Goal: Information Seeking & Learning: Learn about a topic

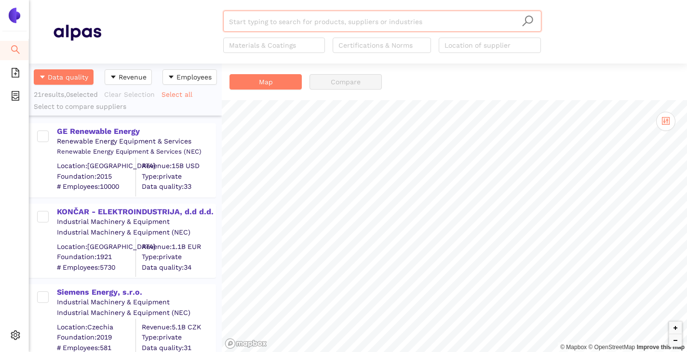
scroll to position [281, 186]
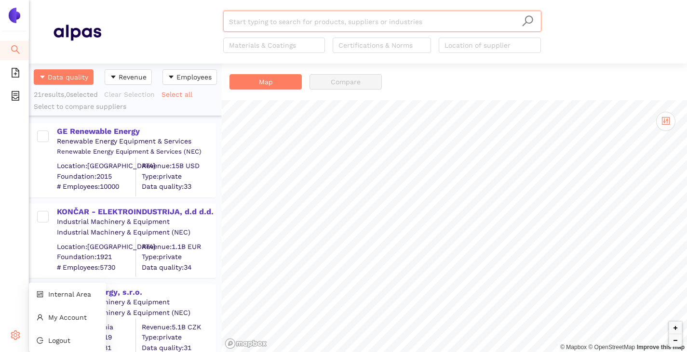
click at [18, 338] on icon "setting" at bounding box center [16, 336] width 10 height 10
click at [55, 296] on span "Internal Area" at bounding box center [69, 295] width 43 height 8
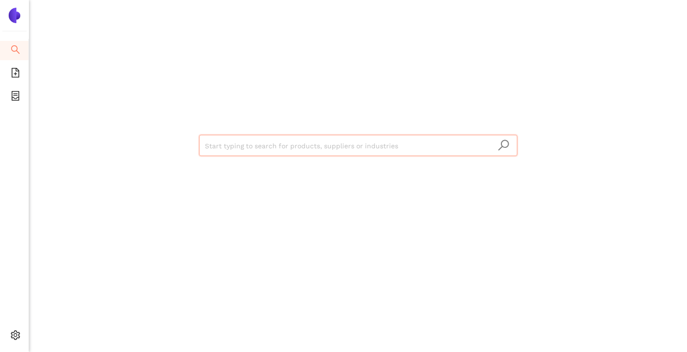
click at [242, 141] on input "search" at bounding box center [358, 145] width 306 height 21
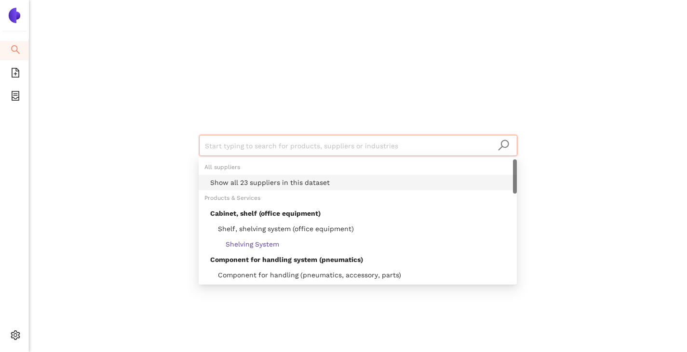
click at [246, 178] on div "Show all 23 suppliers in this dataset" at bounding box center [360, 182] width 301 height 11
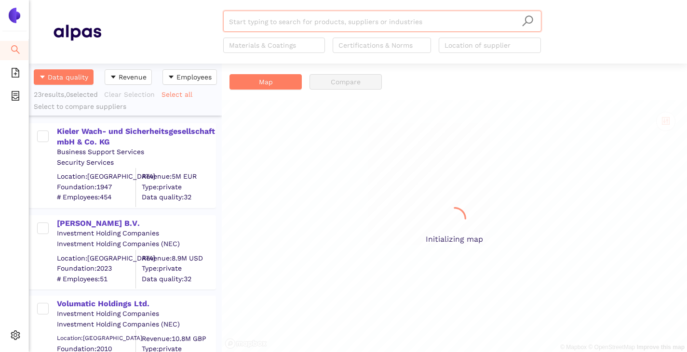
scroll to position [281, 186]
click at [348, 23] on input "search" at bounding box center [382, 21] width 306 height 21
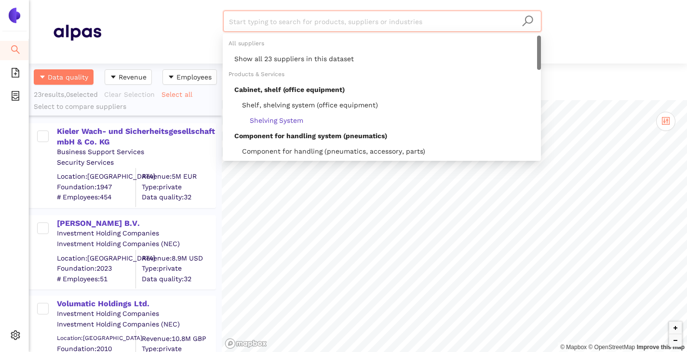
paste input "Gehrer AG"
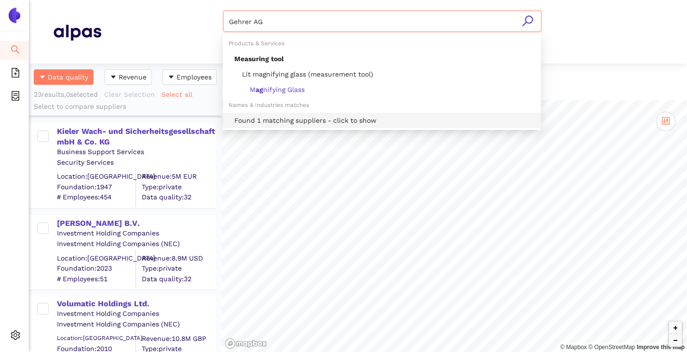
click at [288, 117] on div "Found 1 matching suppliers - click to show" at bounding box center [384, 120] width 301 height 11
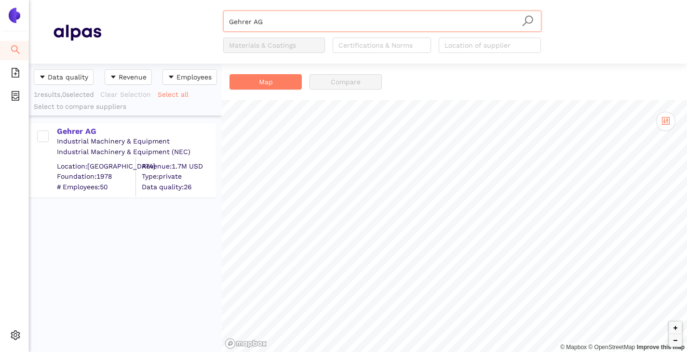
type input "Gehrer AG"
click at [87, 137] on div "Industrial Machinery & Equipment" at bounding box center [136, 142] width 158 height 10
click at [87, 132] on div "Gehrer AG" at bounding box center [136, 131] width 158 height 11
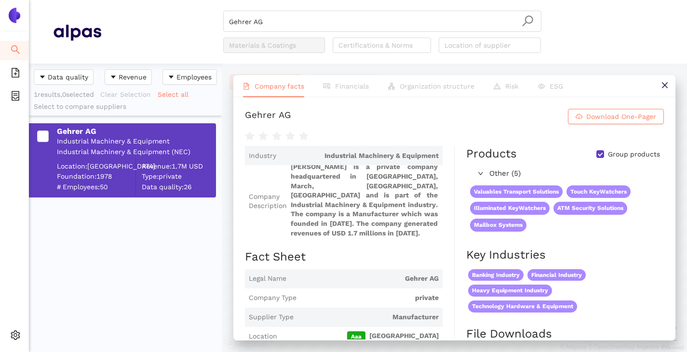
click at [596, 156] on input "Group products" at bounding box center [600, 154] width 8 height 8
checkbox input "false"
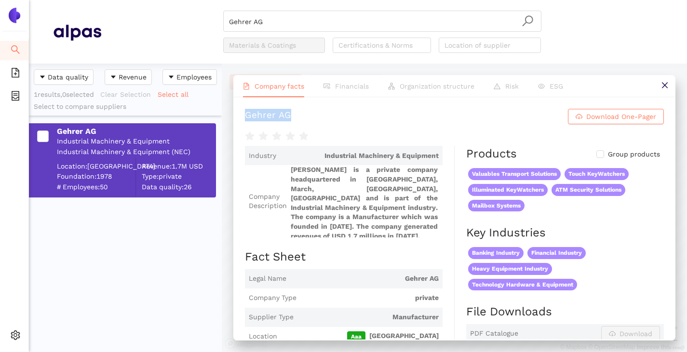
drag, startPoint x: 292, startPoint y: 113, endPoint x: 230, endPoint y: 116, distance: 61.3
click at [230, 116] on div "Company facts Financials Organization structure Risk ESG [PERSON_NAME] Download…" at bounding box center [454, 208] width 465 height 289
copy div "Gehrer AG"
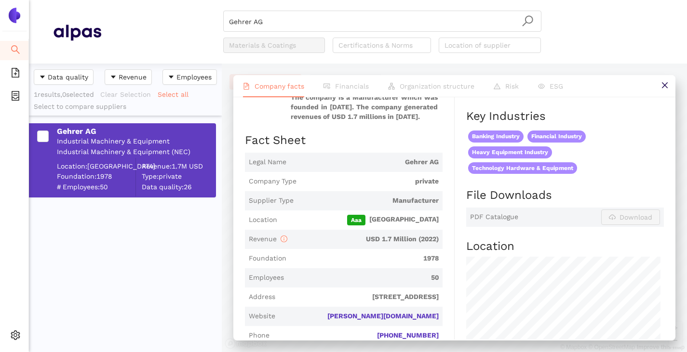
scroll to position [145, 0]
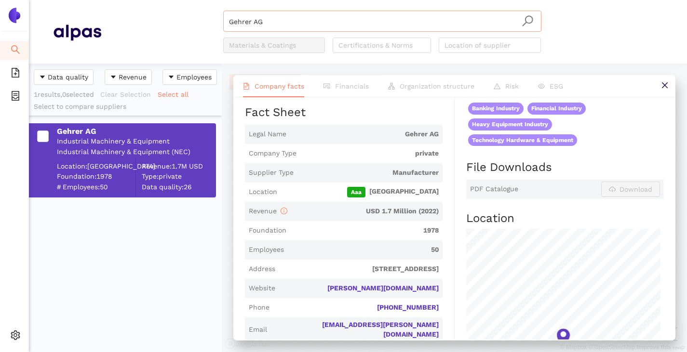
click at [265, 21] on input "Gehrer AG" at bounding box center [382, 21] width 306 height 21
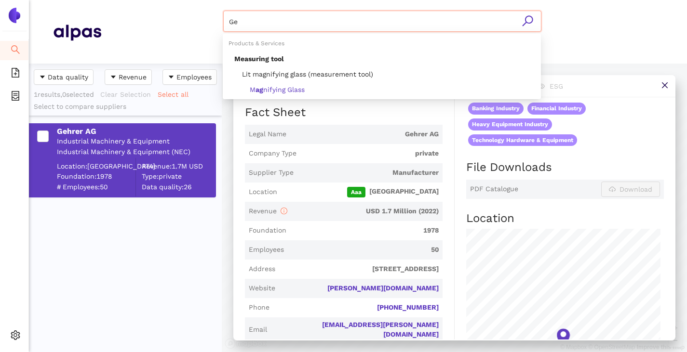
type input "G"
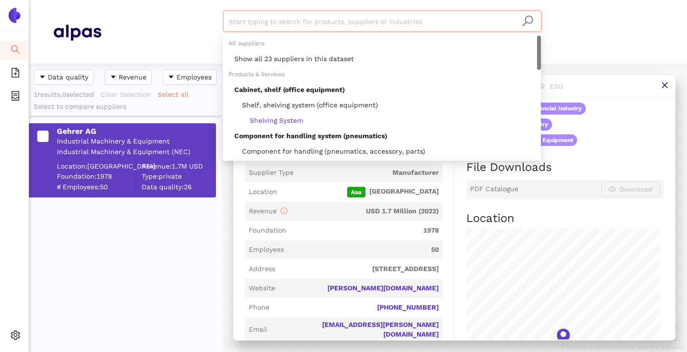
paste input "Herbert Kölsch GmbH & Co. KG"
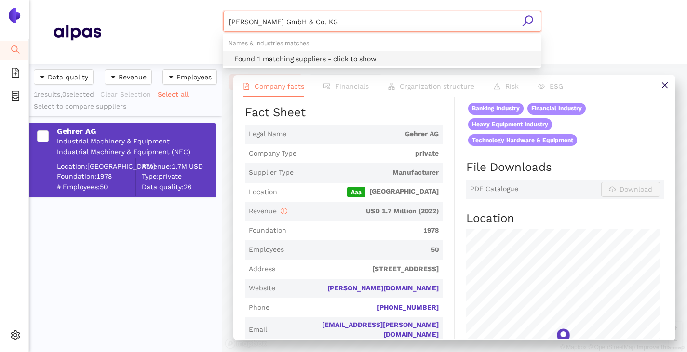
click at [264, 61] on div "Found 1 matching suppliers - click to show" at bounding box center [384, 58] width 301 height 11
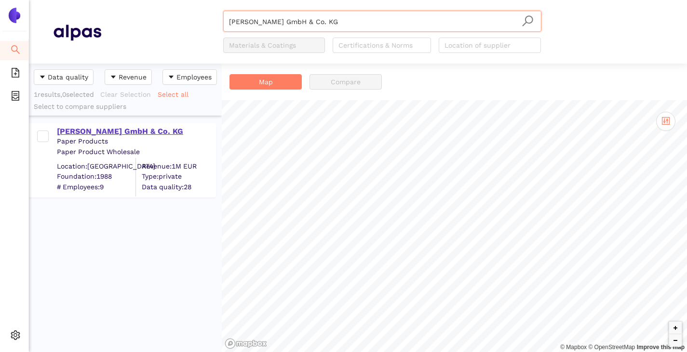
click at [140, 130] on div "Herbert Kölsch GmbH & Co. KG" at bounding box center [136, 131] width 158 height 11
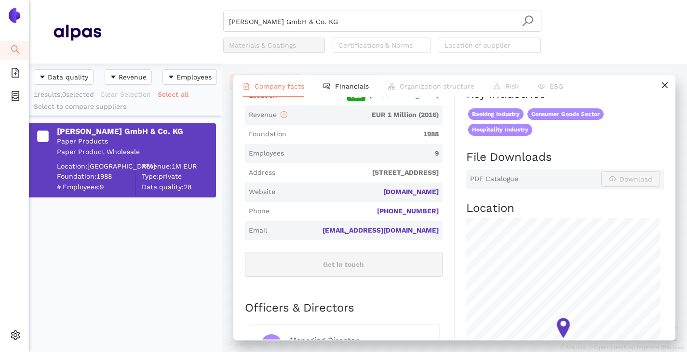
scroll to position [145, 0]
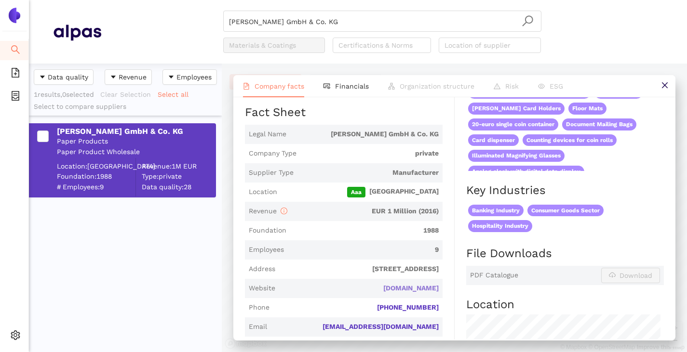
click at [0, 0] on link "herbertkoelsch.com" at bounding box center [0, 0] width 0 height 0
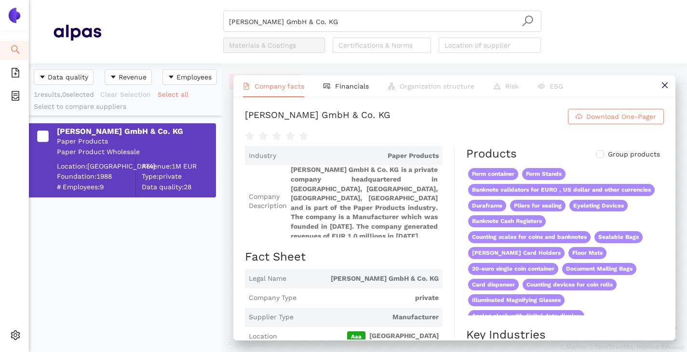
drag, startPoint x: 243, startPoint y: 116, endPoint x: 400, endPoint y: 114, distance: 157.1
click at [400, 114] on div "Herbert Kölsch GmbH & Co. KG Download One-Pager Industry Paper Products Company…" at bounding box center [454, 218] width 442 height 242
copy div "Herbert Kölsch GmbH & Co. KG"
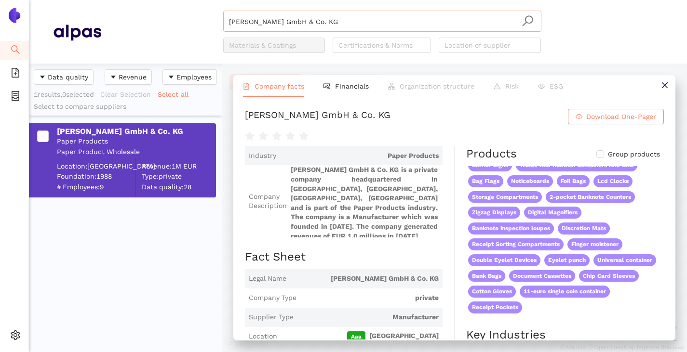
click at [388, 15] on input "Herbert Kölsch GmbH & Co. KG" at bounding box center [382, 21] width 306 height 21
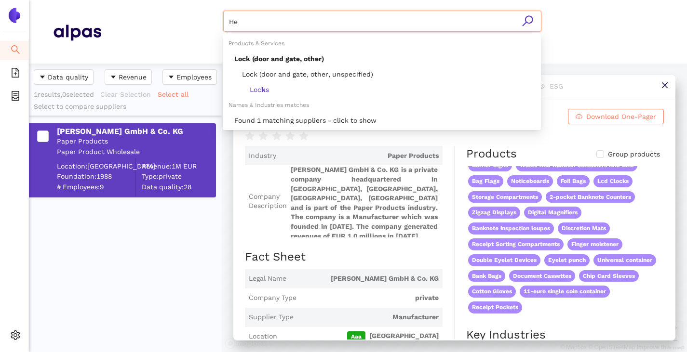
type input "H"
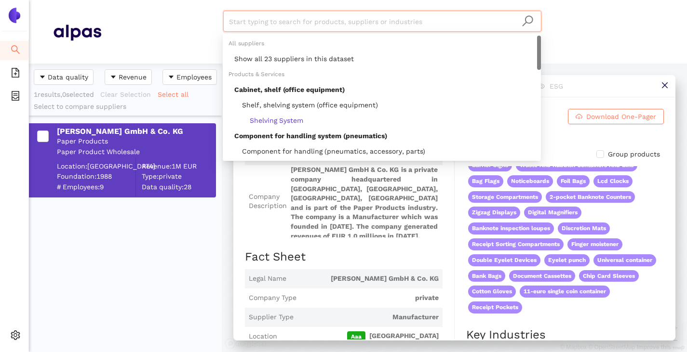
paste input "JMS Sicherungssysteme"
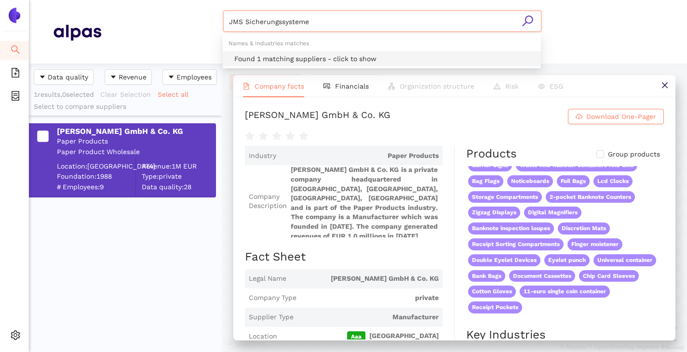
click at [294, 58] on div "Found 1 matching suppliers - click to show" at bounding box center [384, 58] width 301 height 11
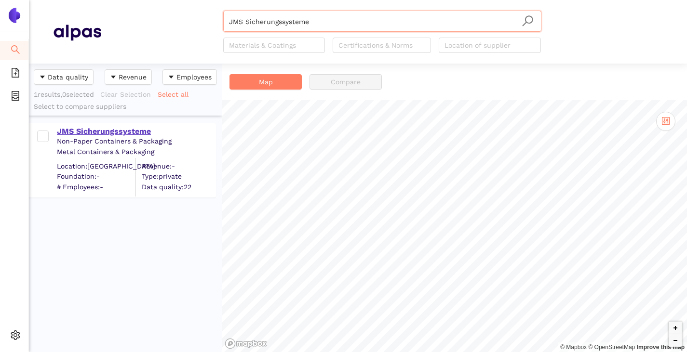
click at [141, 126] on div "JMS Sicherungssysteme" at bounding box center [136, 131] width 158 height 11
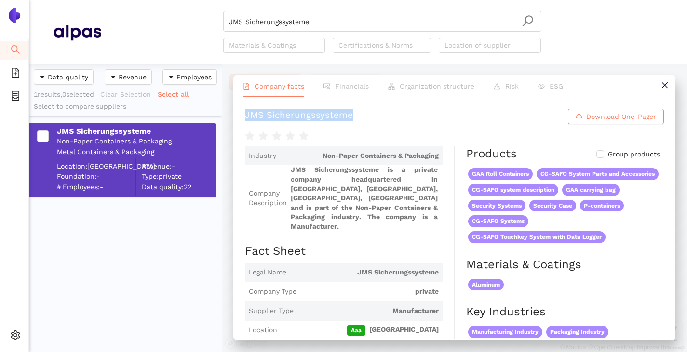
drag, startPoint x: 239, startPoint y: 118, endPoint x: 362, endPoint y: 119, distance: 123.4
click at [362, 119] on div "JMS Sicherungssysteme Download One-Pager Industry Non-Paper Containers & Packag…" at bounding box center [454, 218] width 442 height 242
copy div "JMS Sicherungssysteme"
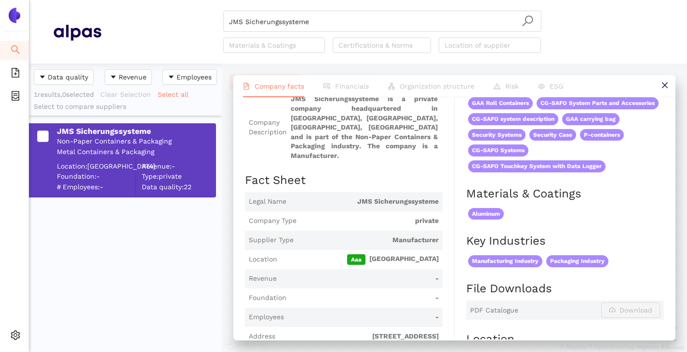
scroll to position [145, 0]
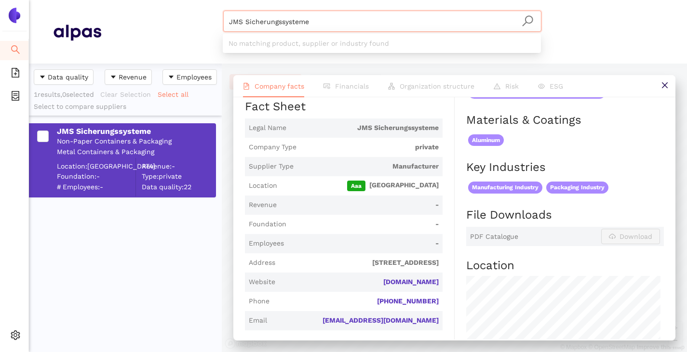
click at [338, 23] on input "JMS Sicherungssysteme" at bounding box center [382, 21] width 306 height 21
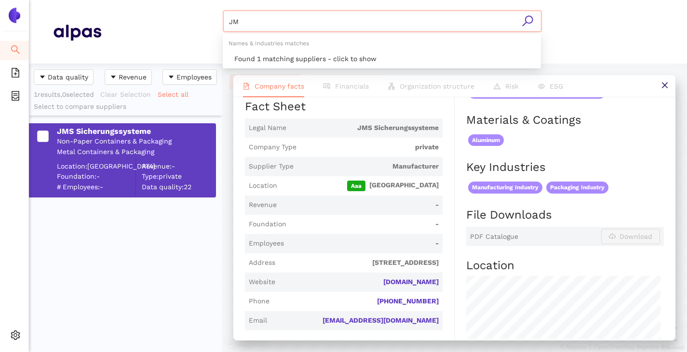
type input "J"
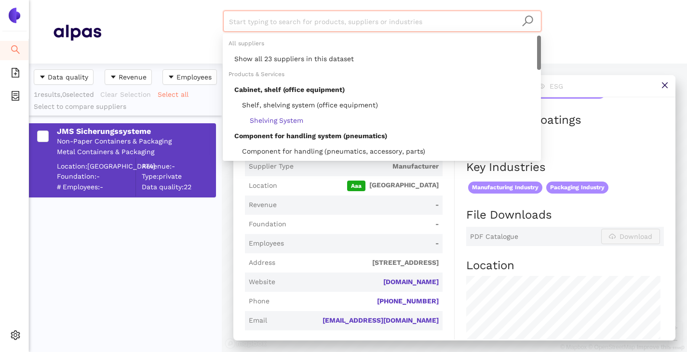
paste input "Villiger Security Solutions AG"
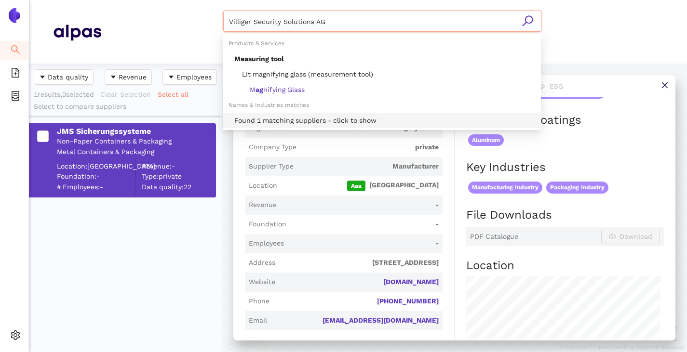
click at [284, 121] on div "Found 1 matching suppliers - click to show" at bounding box center [384, 120] width 301 height 11
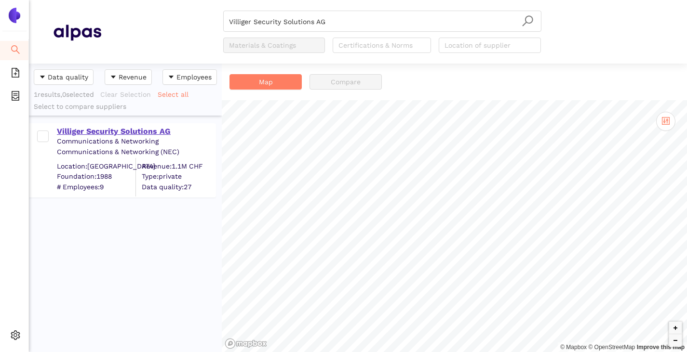
click at [129, 133] on div "Villiger Security Solutions AG" at bounding box center [136, 131] width 158 height 11
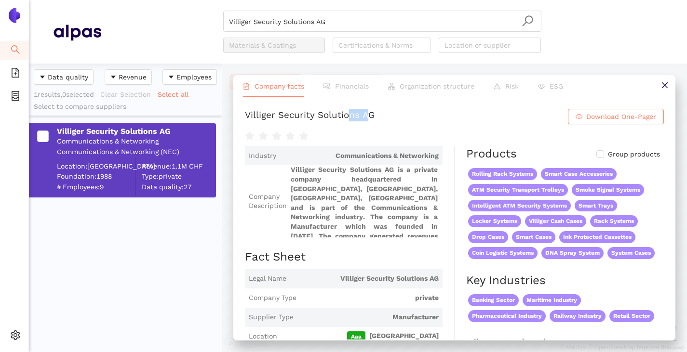
drag, startPoint x: 366, startPoint y: 115, endPoint x: 349, endPoint y: 111, distance: 17.2
click at [349, 111] on div "Villiger Security Solutions AG" at bounding box center [310, 116] width 130 height 15
drag, startPoint x: 242, startPoint y: 114, endPoint x: 391, endPoint y: 125, distance: 148.9
click at [391, 125] on div "Villiger Security Solutions AG Download One-Pager Industry Communications & Net…" at bounding box center [454, 218] width 442 height 242
copy div "Villiger Security Solutions AG Download One-Pager"
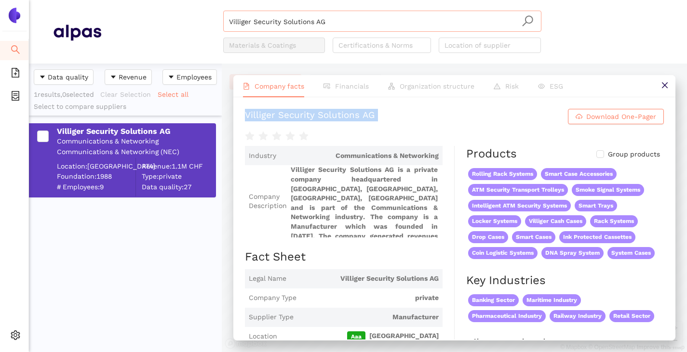
click at [316, 21] on input "Villiger Security Solutions AG" at bounding box center [382, 21] width 306 height 21
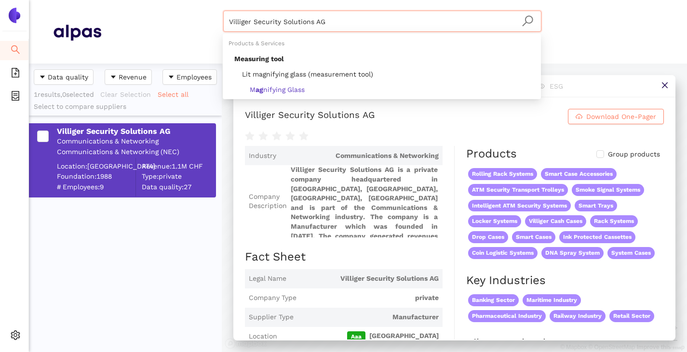
click at [335, 21] on input "Villiger Security Solutions AG" at bounding box center [382, 21] width 306 height 21
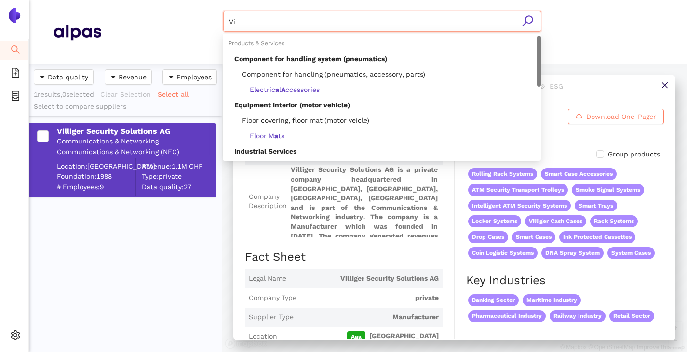
type input "V"
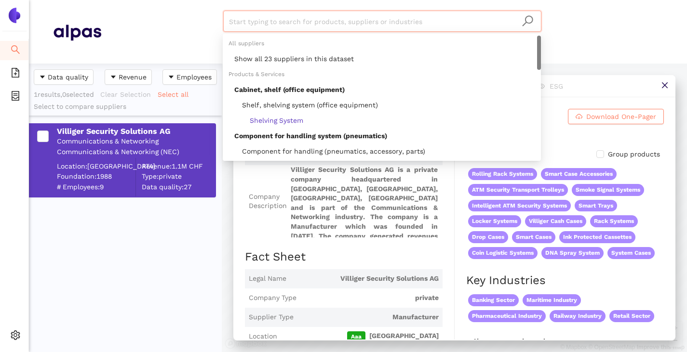
paste input "Volumatic Ltd"
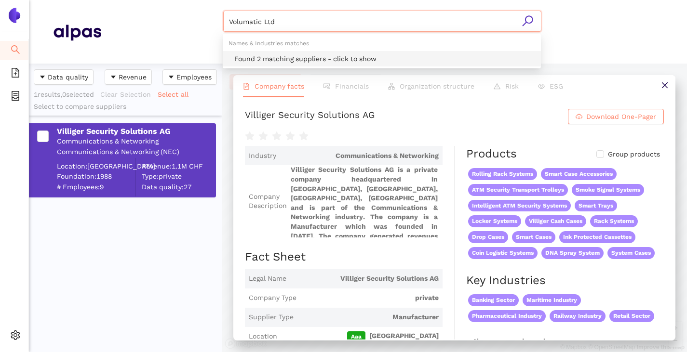
click at [315, 56] on div "Found 2 matching suppliers - click to show" at bounding box center [384, 58] width 301 height 11
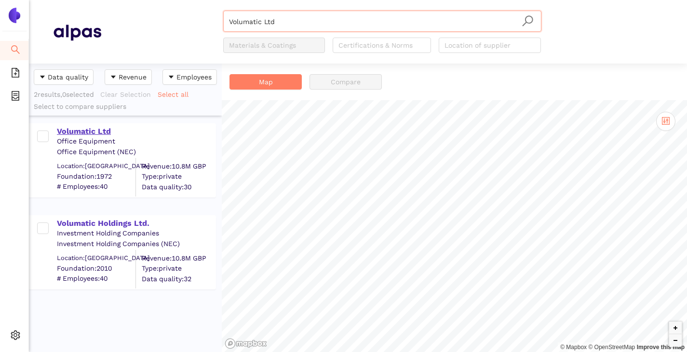
click at [89, 132] on div "Volumatic Ltd" at bounding box center [136, 131] width 158 height 11
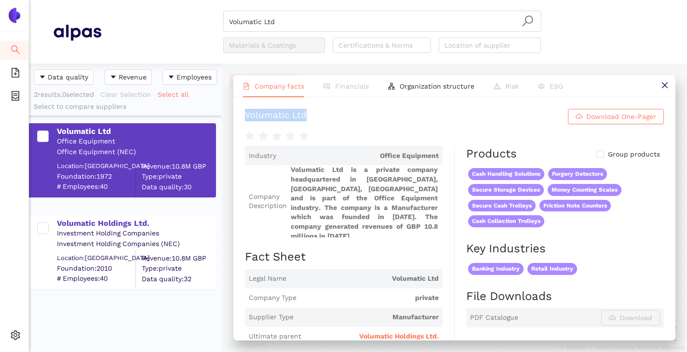
drag, startPoint x: 241, startPoint y: 115, endPoint x: 313, endPoint y: 108, distance: 72.1
click at [313, 108] on div "Volumatic Ltd Download One-Pager Industry Office Equipment Company Description …" at bounding box center [454, 218] width 442 height 242
copy div "Volumatic Ltd"
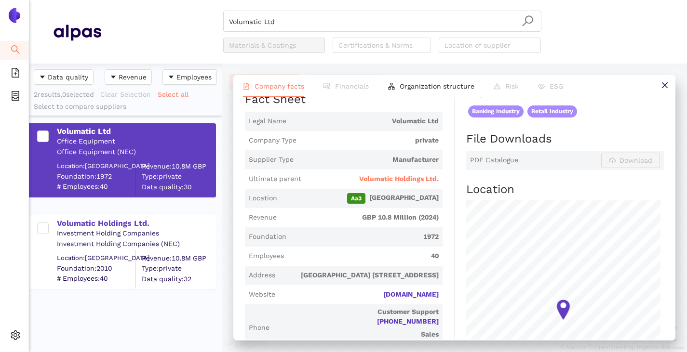
scroll to position [145, 0]
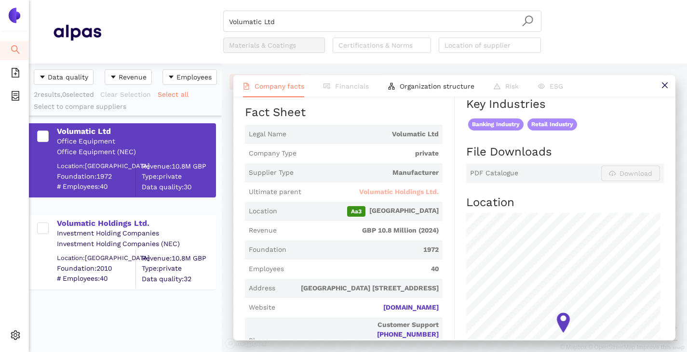
click at [373, 187] on span "Volumatic Holdings Ltd." at bounding box center [399, 192] width 80 height 10
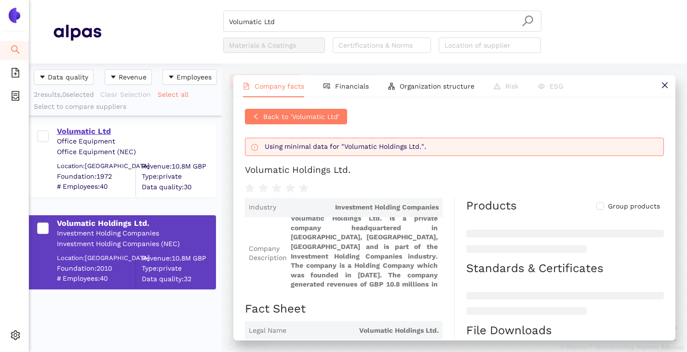
click at [90, 133] on div "Volumatic Ltd" at bounding box center [136, 131] width 158 height 11
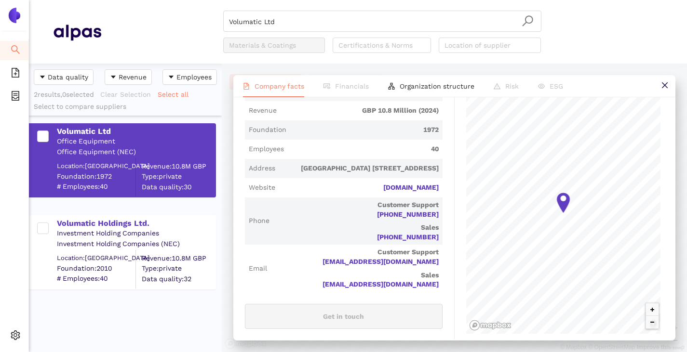
scroll to position [289, 0]
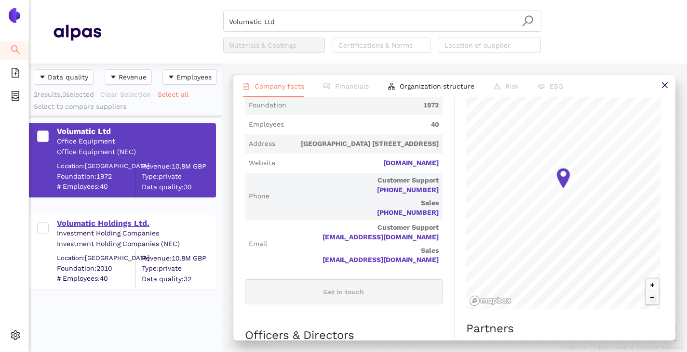
click at [94, 220] on div "Volumatic Holdings Ltd." at bounding box center [136, 223] width 158 height 11
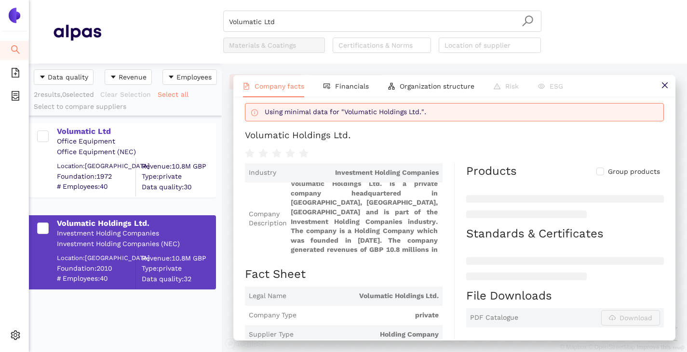
scroll to position [0, 0]
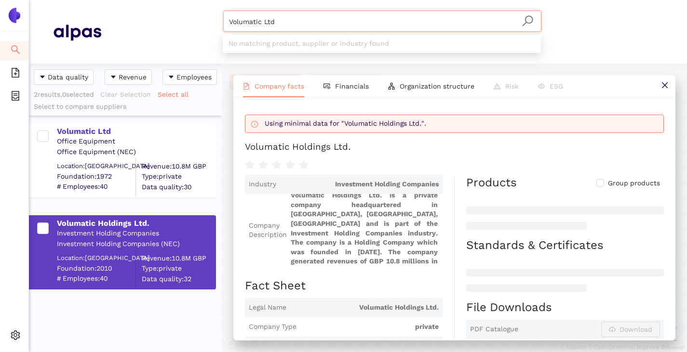
click at [352, 24] on input "Volumatic Ltd" at bounding box center [382, 21] width 306 height 21
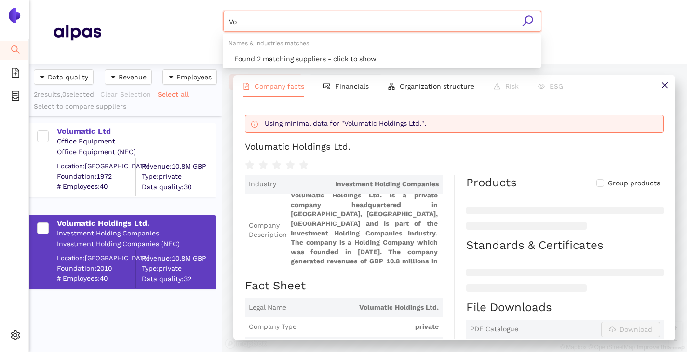
type input "V"
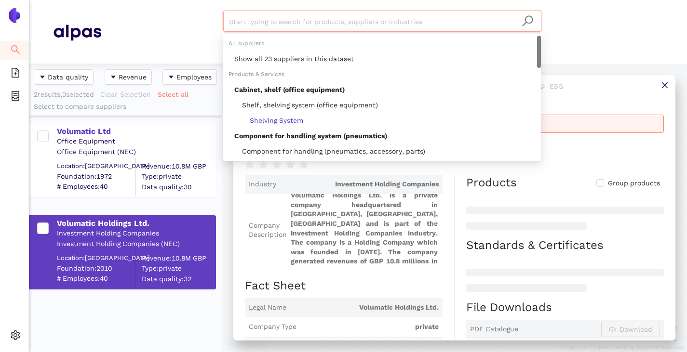
paste input "Walter Wurster GmbH"
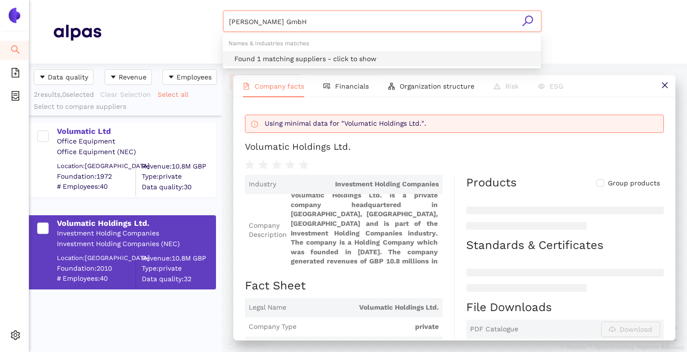
click at [320, 58] on div "Found 1 matching suppliers - click to show" at bounding box center [384, 58] width 301 height 11
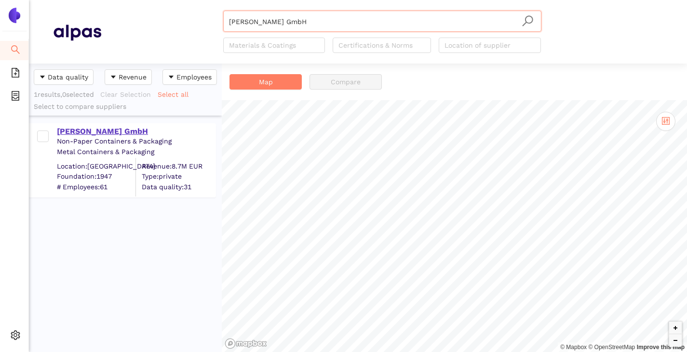
click at [96, 133] on div "Walter Wurster GmbH" at bounding box center [136, 131] width 158 height 11
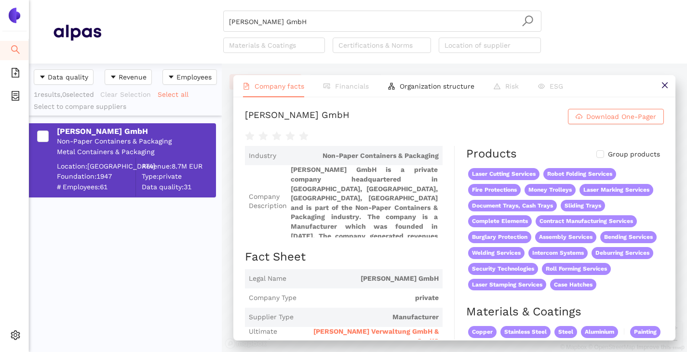
drag, startPoint x: 255, startPoint y: 113, endPoint x: 349, endPoint y: 107, distance: 94.1
click at [349, 107] on div "Walter Wurster GmbH Download One-Pager Industry Non-Paper Containers & Packagin…" at bounding box center [454, 218] width 442 height 242
copy div "Walter Wurster GmbH"
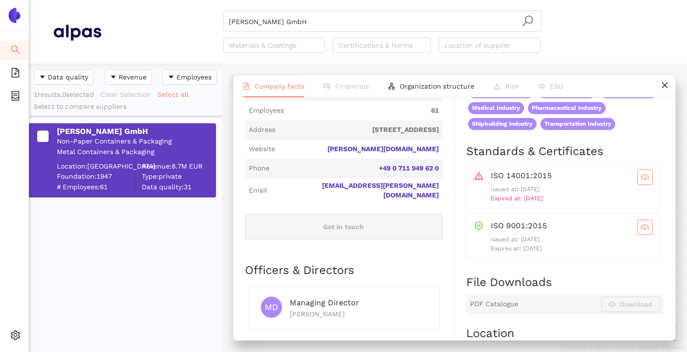
scroll to position [337, 0]
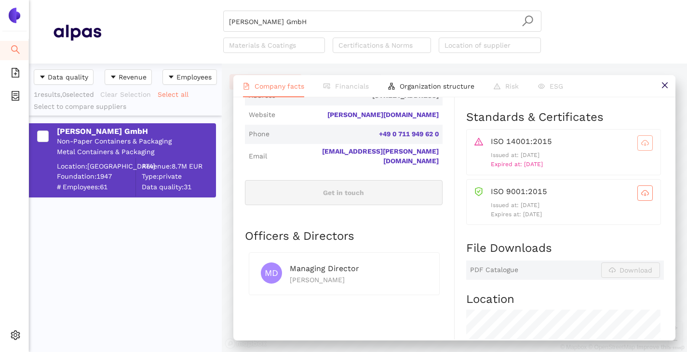
click at [641, 147] on icon "cloud-download" at bounding box center [645, 143] width 8 height 8
click at [641, 197] on icon "cloud-download" at bounding box center [645, 193] width 8 height 8
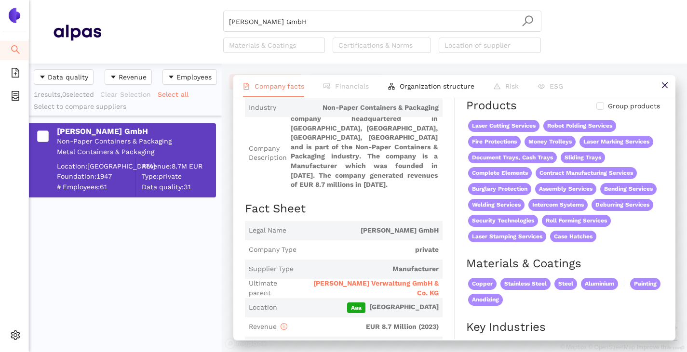
scroll to position [96, 0]
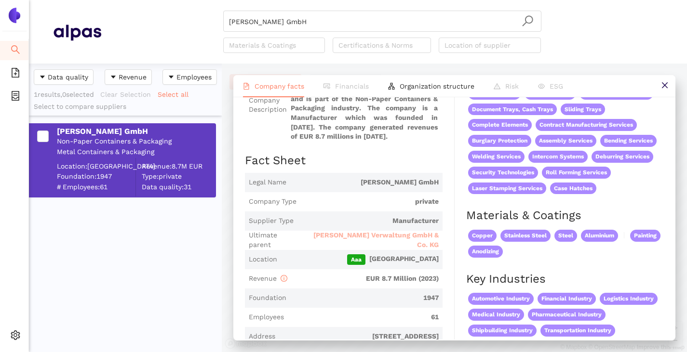
click at [363, 236] on span "Wurster Verwaltung GmbH & Co. KG" at bounding box center [369, 240] width 137 height 19
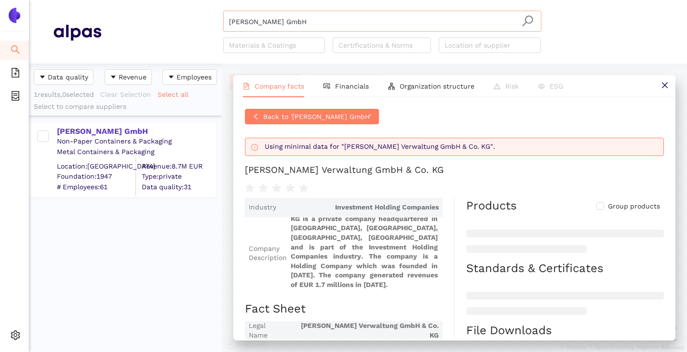
click at [301, 22] on input "Walter Wurster GmbH" at bounding box center [382, 21] width 306 height 21
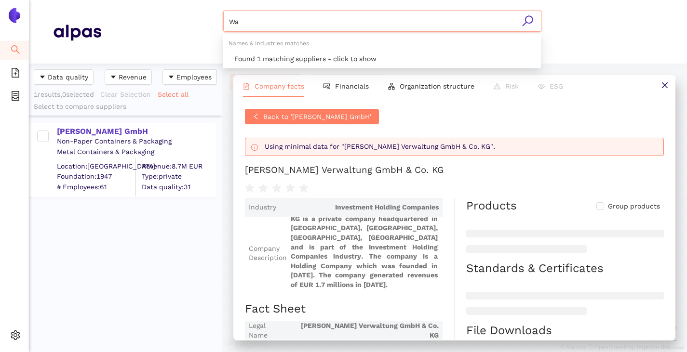
type input "W"
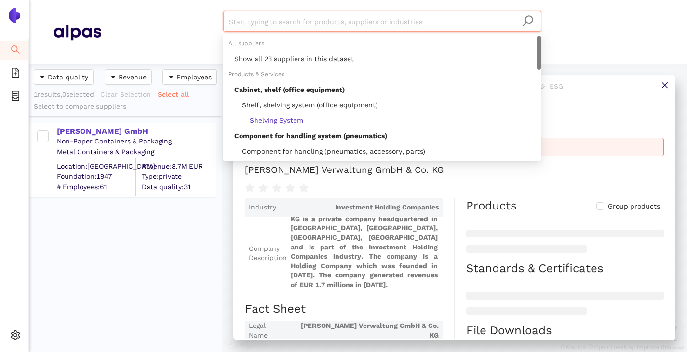
paste input "CST CASH-SECURITY-TEC GmbH"
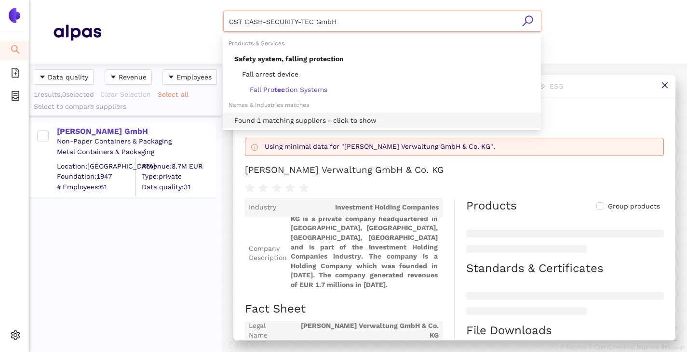
click at [280, 117] on div "Found 1 matching suppliers - click to show" at bounding box center [384, 120] width 301 height 11
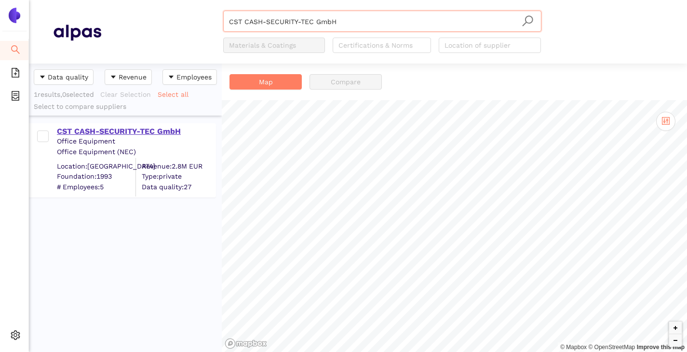
click at [173, 129] on div "CST CASH-SECURITY-TEC GmbH" at bounding box center [136, 131] width 158 height 11
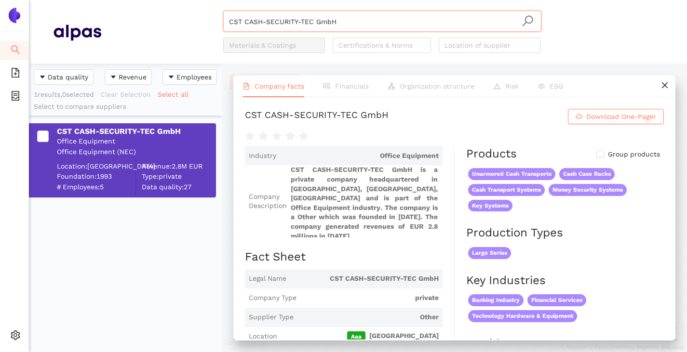
click at [339, 17] on input "CST CASH-SECURITY-TEC GmbH" at bounding box center [382, 21] width 306 height 21
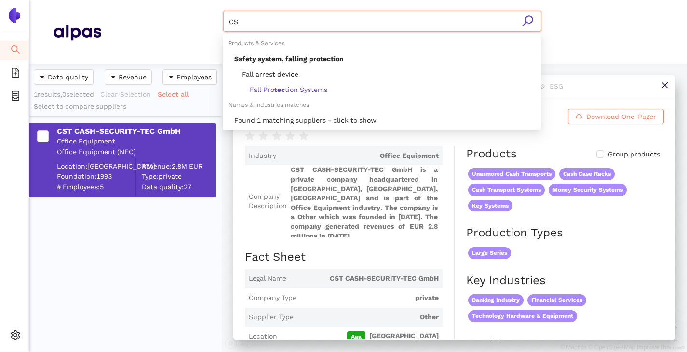
type input "C"
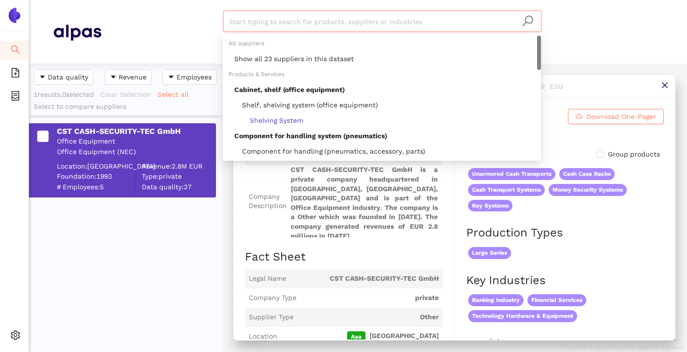
paste input "HOSSBACH Metallbau-Gerätebau GmbH"
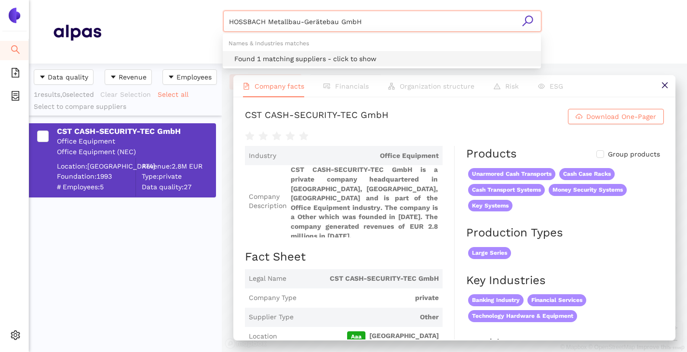
click at [327, 58] on div "Found 1 matching suppliers - click to show" at bounding box center [384, 58] width 301 height 11
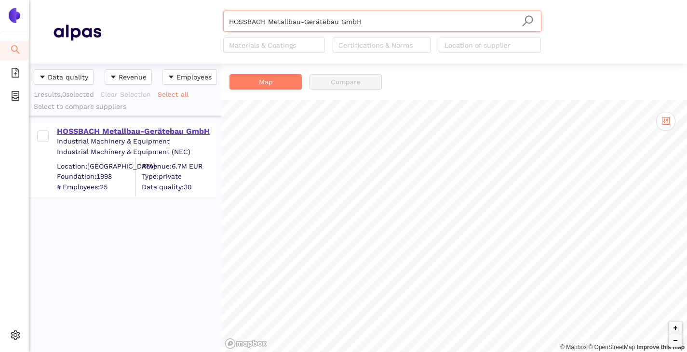
click at [151, 134] on div "HOSSBACH Metallbau-Gerätebau GmbH" at bounding box center [136, 131] width 158 height 11
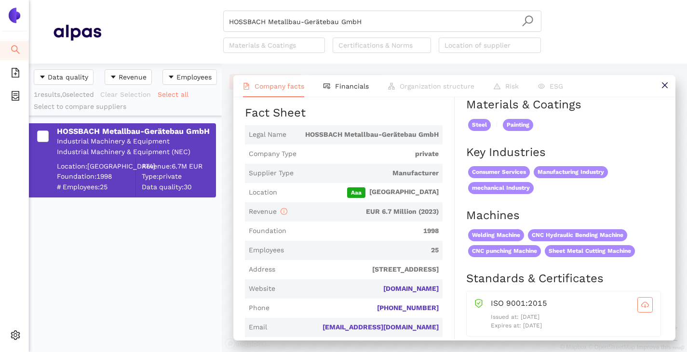
scroll to position [241, 0]
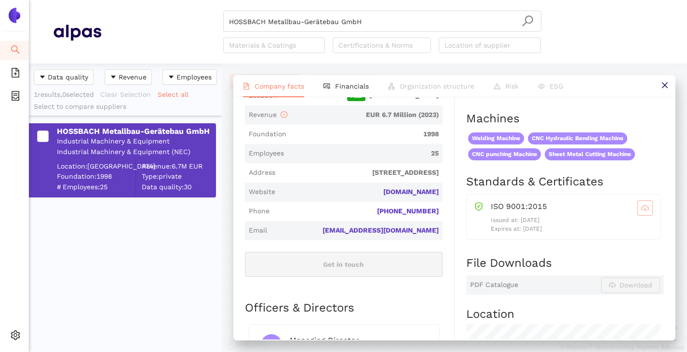
click at [641, 209] on icon "cloud-download" at bounding box center [645, 208] width 8 height 8
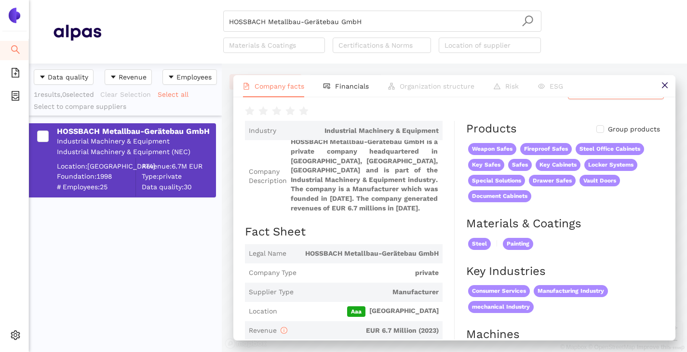
scroll to position [0, 0]
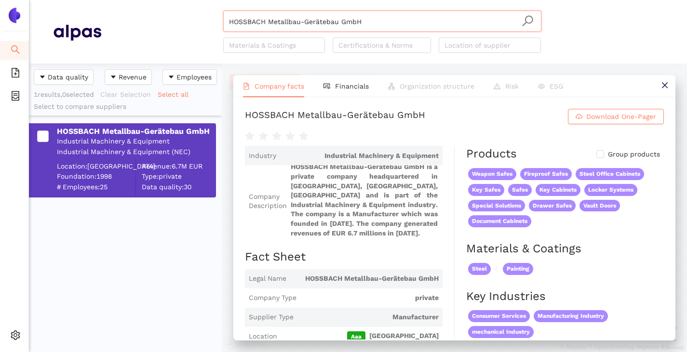
click at [366, 21] on input "HOSSBACH Metallbau-Gerätebau GmbH" at bounding box center [382, 21] width 306 height 21
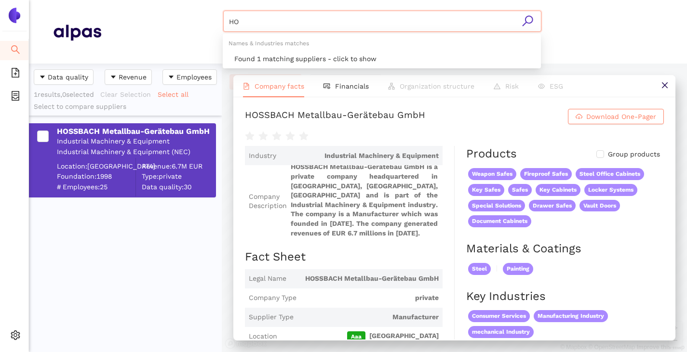
type input "H"
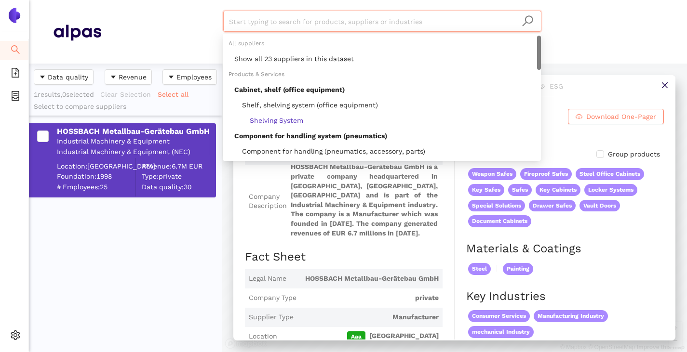
paste input "Versapak Europe GmbH"
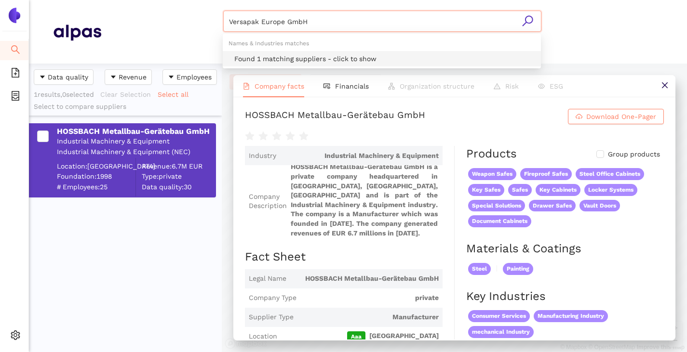
click at [322, 60] on div "Found 1 matching suppliers - click to show" at bounding box center [384, 58] width 301 height 11
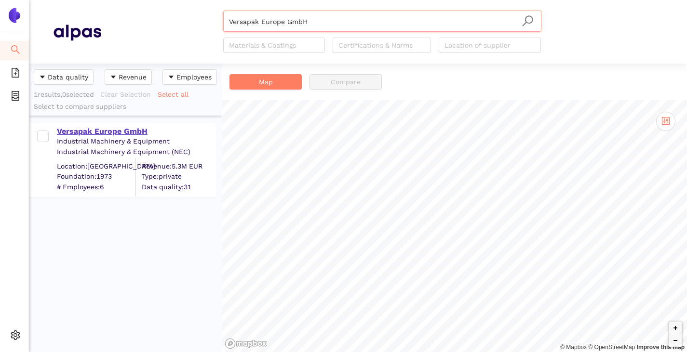
type input "Versapak Europe GmbH"
click at [76, 136] on div "Versapak Europe GmbH" at bounding box center [136, 131] width 158 height 11
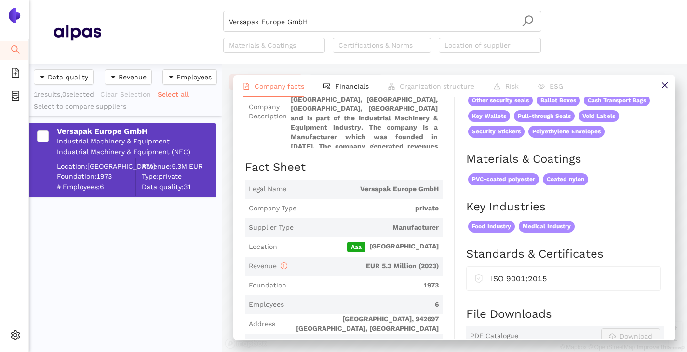
scroll to position [48, 0]
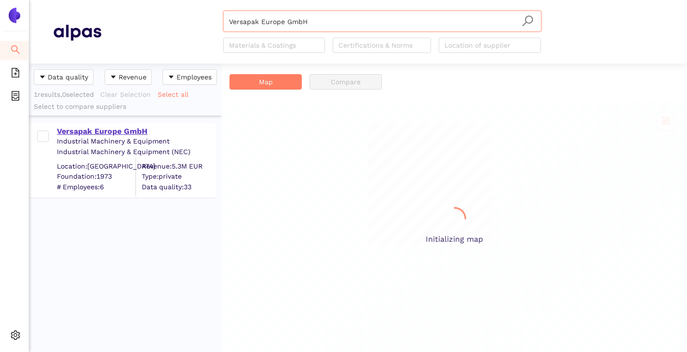
scroll to position [281, 186]
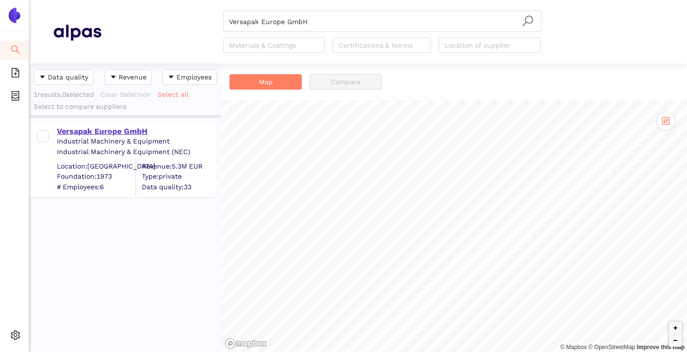
click at [129, 134] on div "Versapak Europe GmbH" at bounding box center [136, 131] width 158 height 11
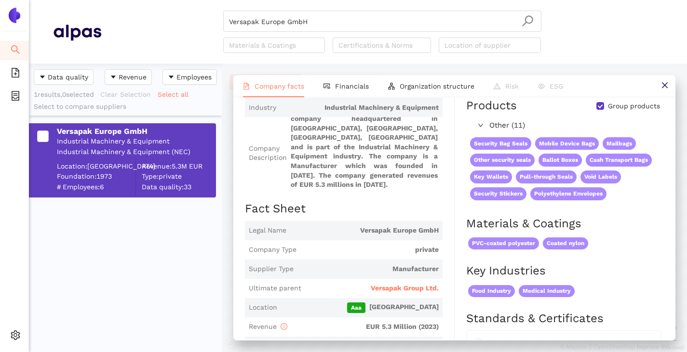
scroll to position [0, 0]
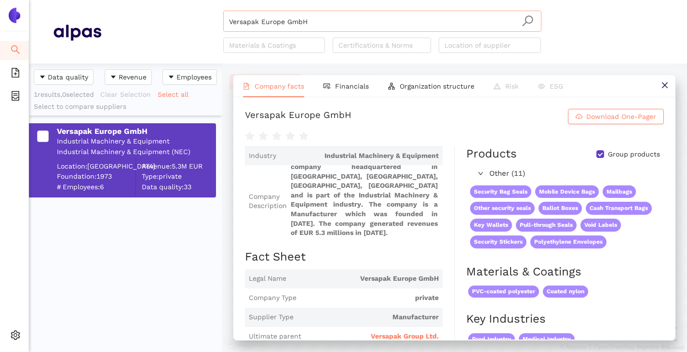
click at [320, 22] on input "Versapak Europe GmbH" at bounding box center [382, 21] width 306 height 21
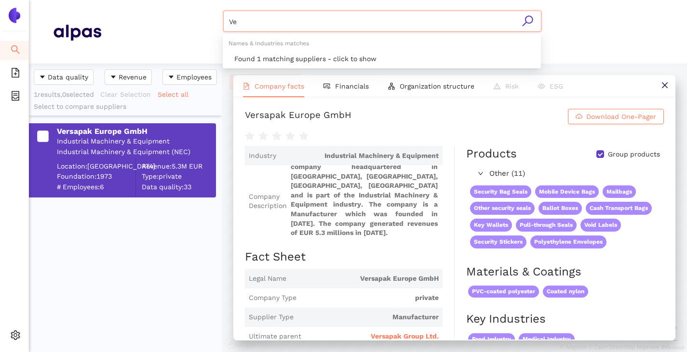
type input "V"
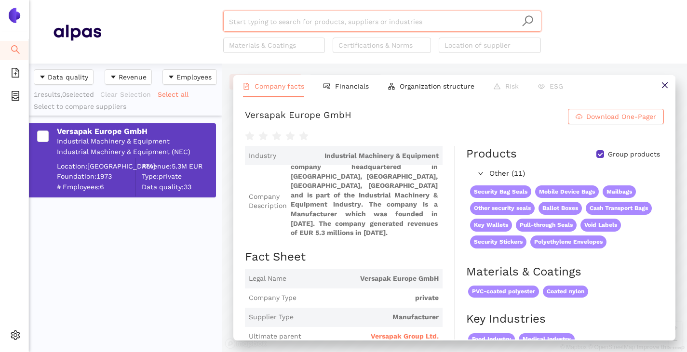
paste input "Gehrer AG"
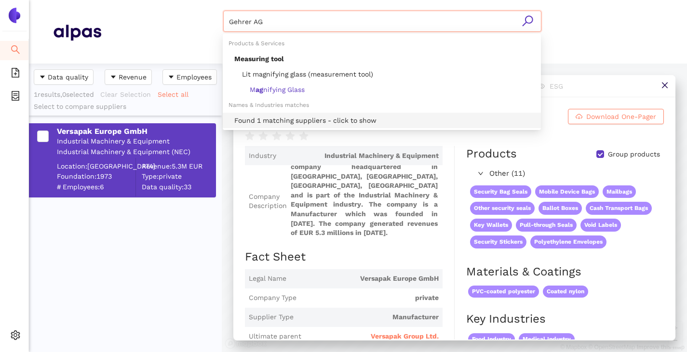
click at [277, 117] on div "Found 1 matching suppliers - click to show" at bounding box center [384, 120] width 301 height 11
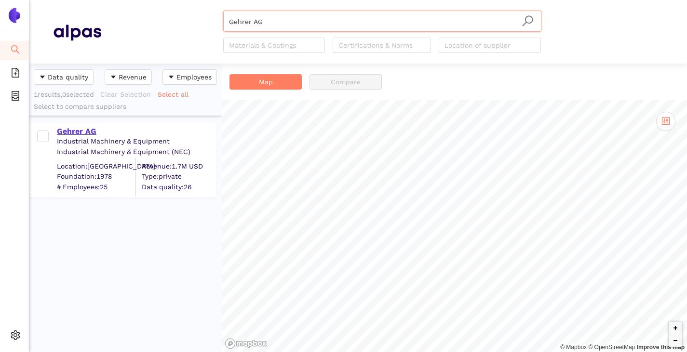
click at [78, 134] on div "Gehrer AG" at bounding box center [136, 131] width 158 height 11
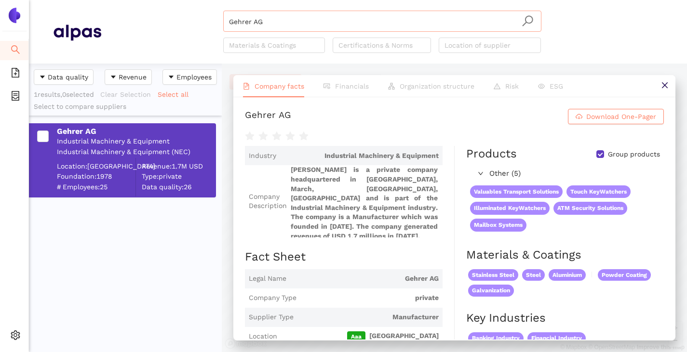
click at [325, 19] on input "Gehrer AG" at bounding box center [382, 21] width 306 height 21
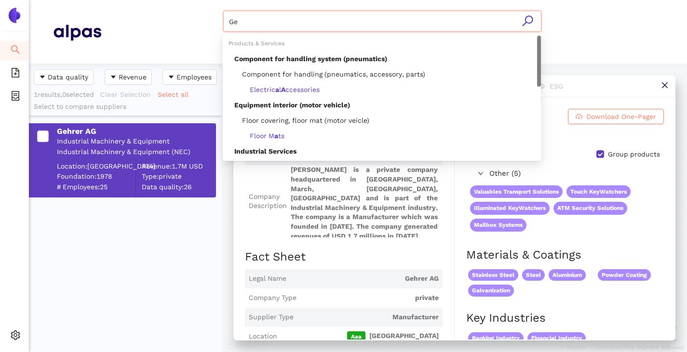
type input "G"
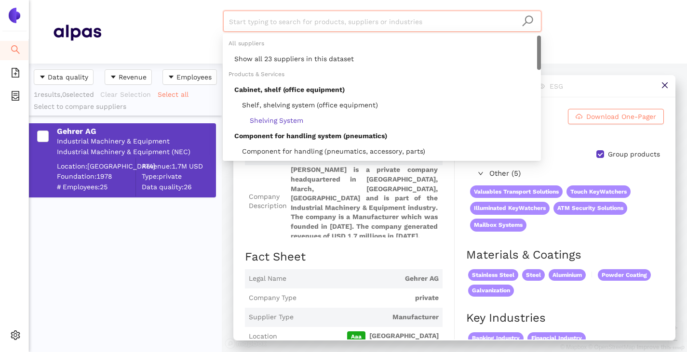
paste input "[PERSON_NAME] GmbH & Co. KG"
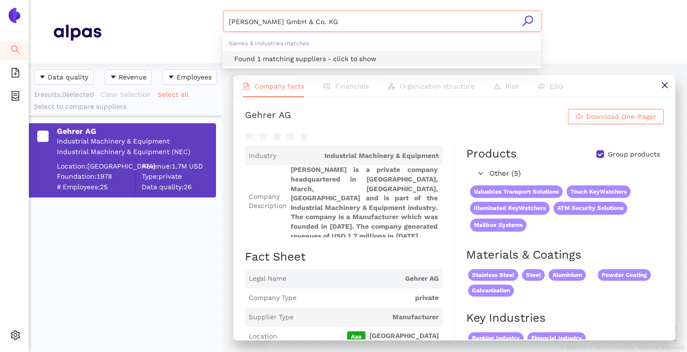
click at [303, 53] on div "Found 1 matching suppliers - click to show" at bounding box center [384, 58] width 301 height 11
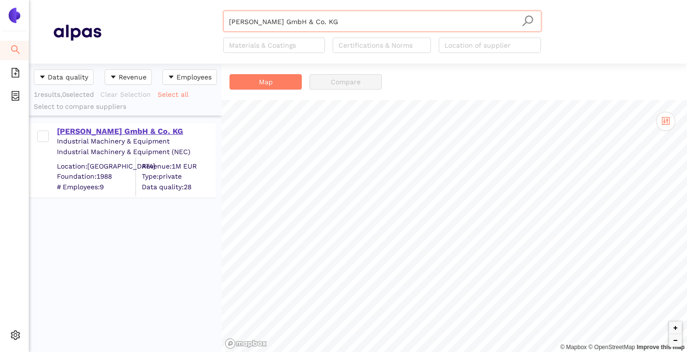
type input "[PERSON_NAME] GmbH & Co. KG"
click at [156, 132] on div "[PERSON_NAME] GmbH & Co. KG" at bounding box center [136, 131] width 158 height 11
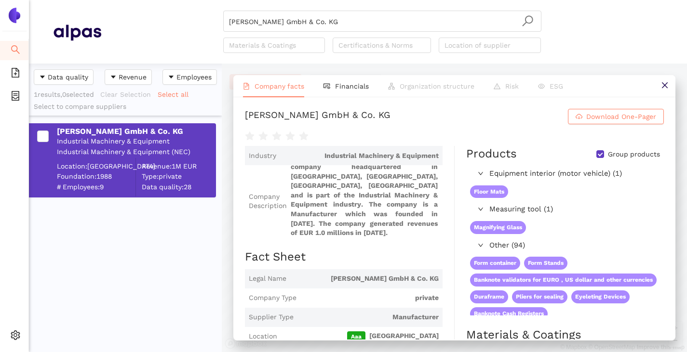
click at [596, 152] on input "Group products" at bounding box center [600, 154] width 8 height 8
checkbox input "false"
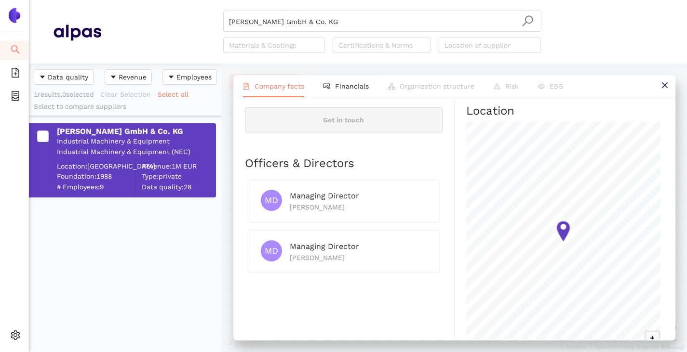
scroll to position [517, 0]
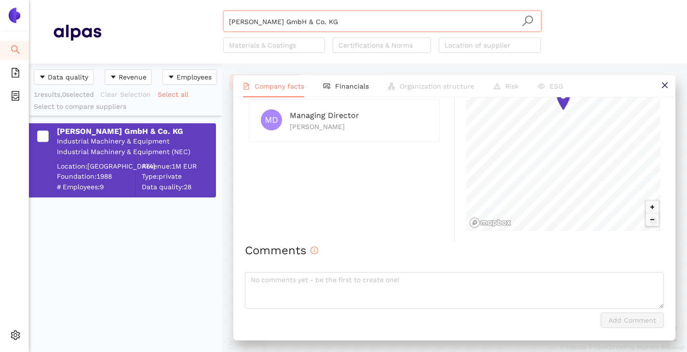
click at [332, 25] on input "[PERSON_NAME] GmbH & Co. KG" at bounding box center [382, 21] width 306 height 21
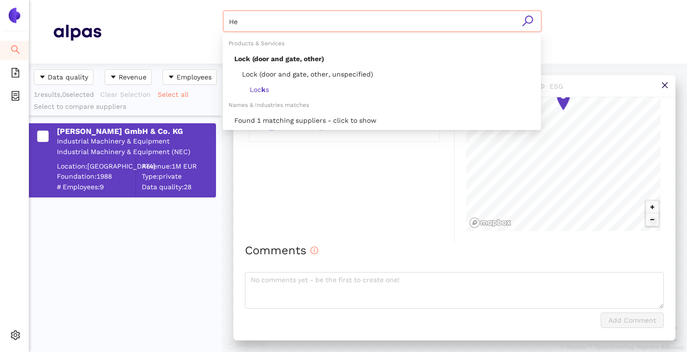
type input "H"
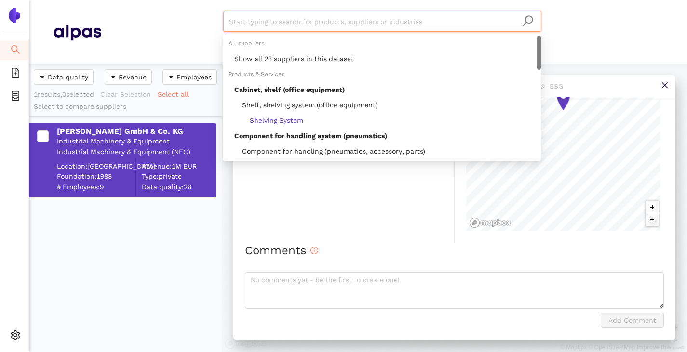
paste input "JMS Sicherungssysteme"
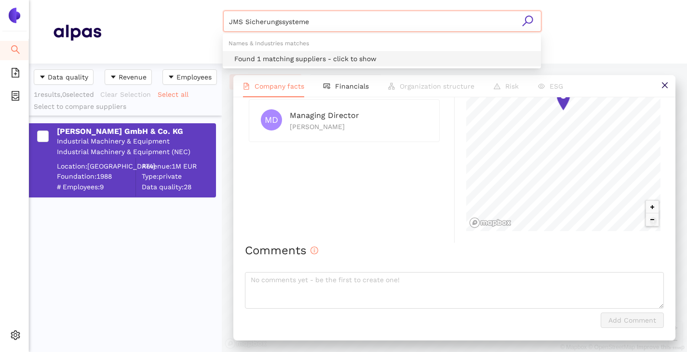
click at [312, 57] on div "Found 1 matching suppliers - click to show" at bounding box center [384, 58] width 301 height 11
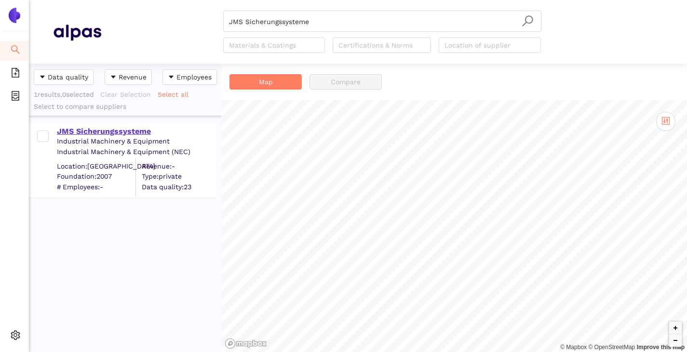
click at [114, 135] on div "JMS Sicherungssysteme" at bounding box center [136, 131] width 158 height 11
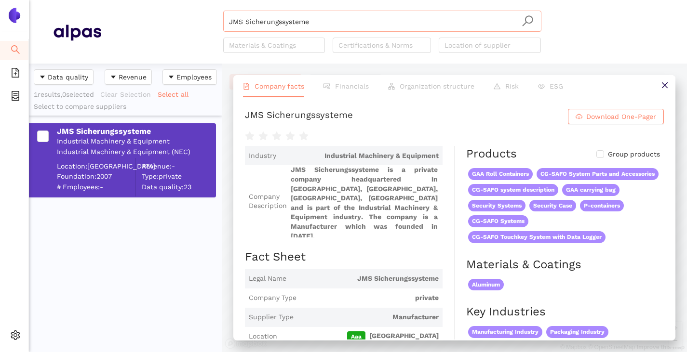
click at [317, 23] on input "JMS Sicherungssysteme" at bounding box center [382, 21] width 306 height 21
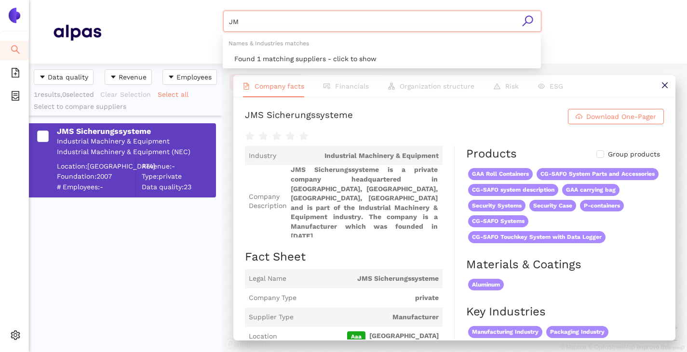
type input "J"
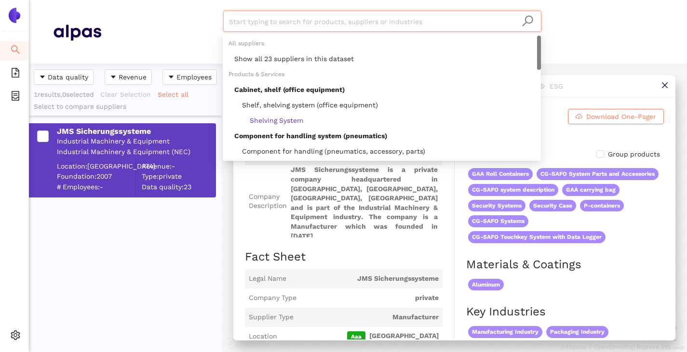
paste input "Villiger Security Solutions AG"
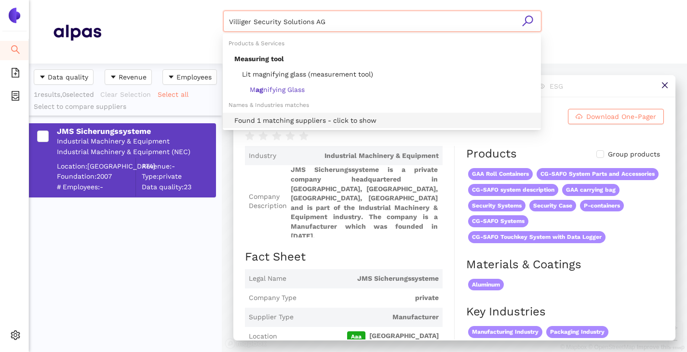
click at [287, 119] on div "Found 1 matching suppliers - click to show" at bounding box center [384, 120] width 301 height 11
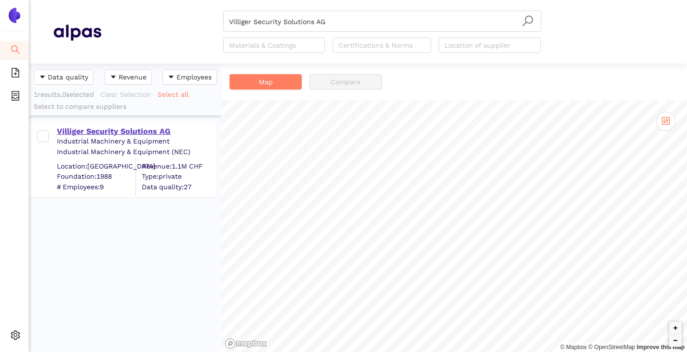
click at [122, 130] on div "Villiger Security Solutions AG" at bounding box center [136, 131] width 158 height 11
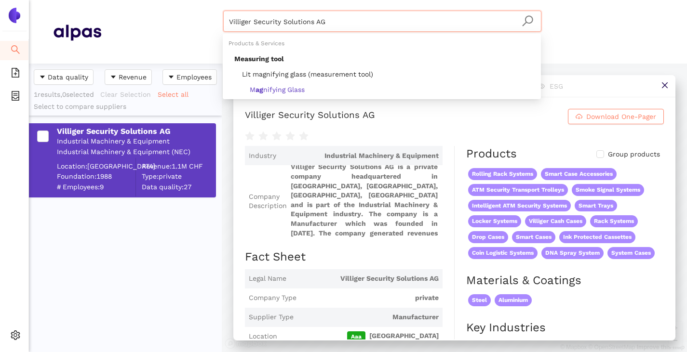
click at [327, 16] on input "Villiger Security Solutions AG" at bounding box center [382, 21] width 306 height 21
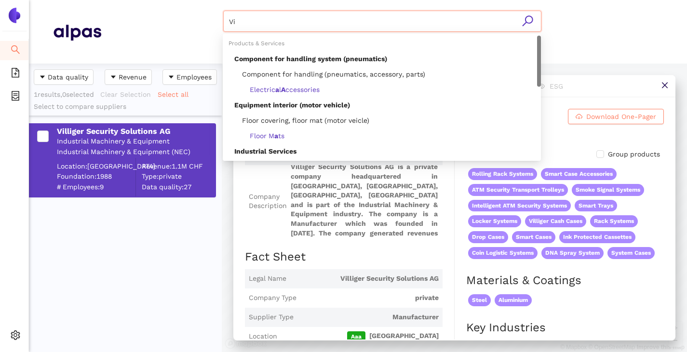
type input "V"
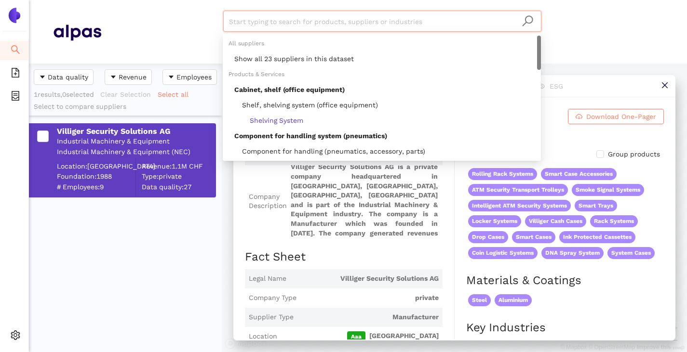
paste input "Volumatic Ltd"
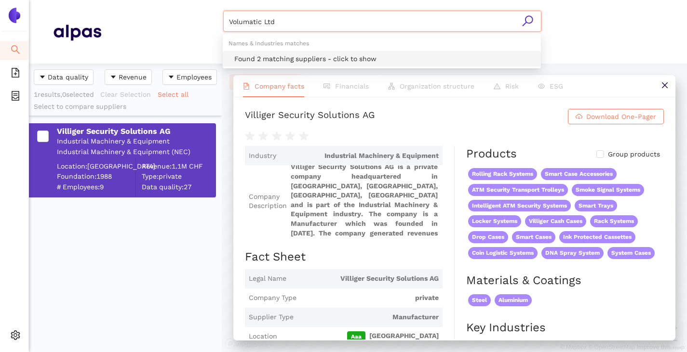
click at [299, 57] on div "Found 2 matching suppliers - click to show" at bounding box center [384, 58] width 301 height 11
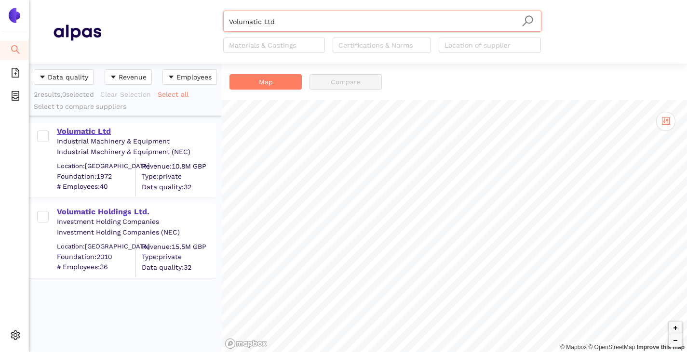
click at [89, 129] on div "Volumatic Ltd" at bounding box center [136, 131] width 158 height 11
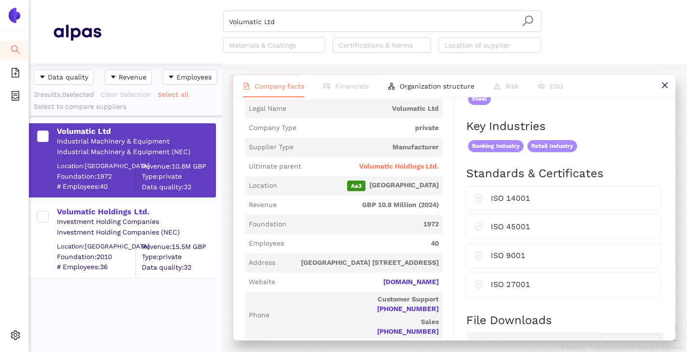
scroll to position [241, 0]
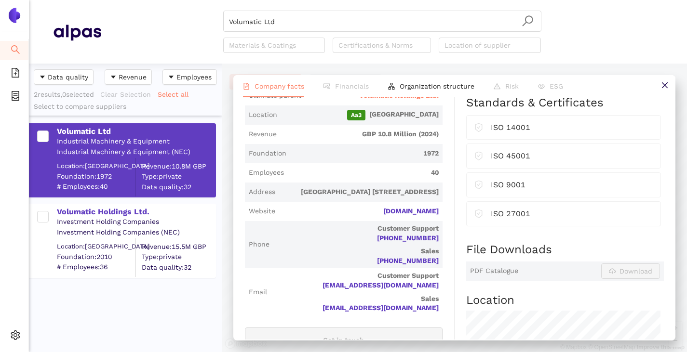
click at [93, 214] on div "Volumatic Holdings Ltd." at bounding box center [136, 212] width 158 height 11
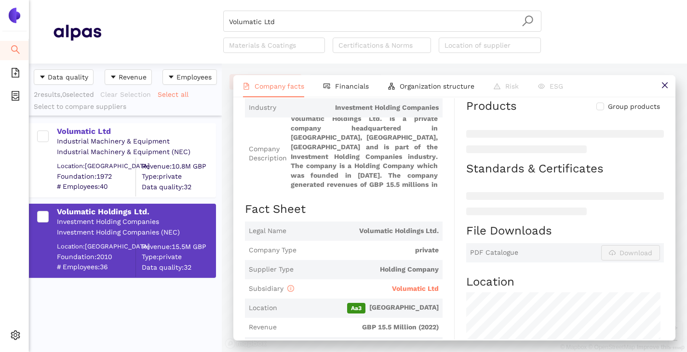
scroll to position [0, 0]
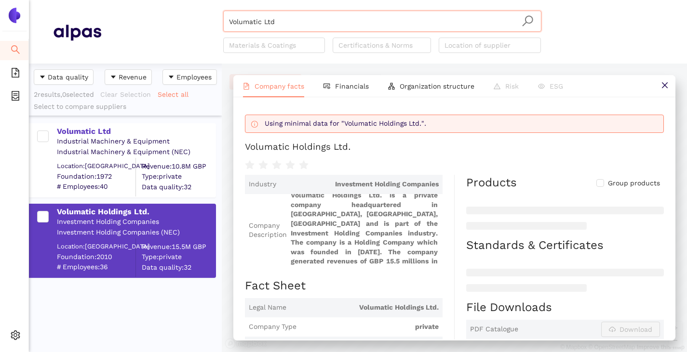
click at [285, 17] on input "Volumatic Ltd" at bounding box center [382, 21] width 306 height 21
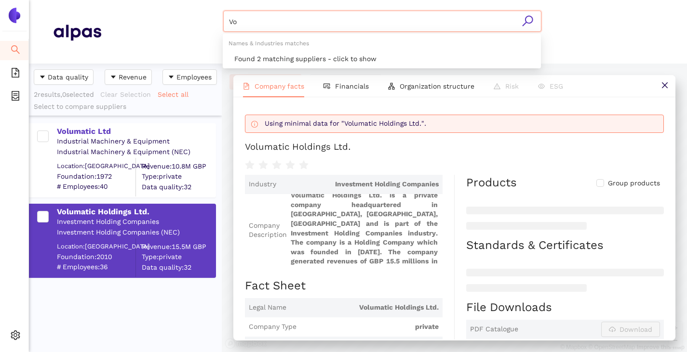
type input "V"
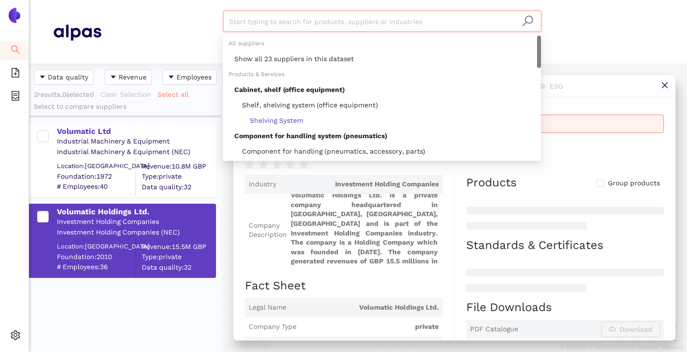
paste input "Walter Wurster GmbH"
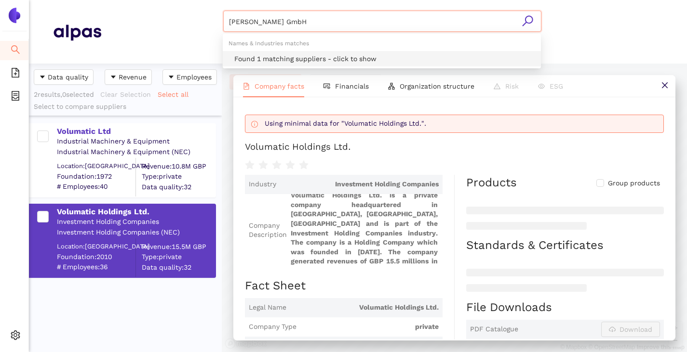
click at [276, 57] on div "Found 1 matching suppliers - click to show" at bounding box center [384, 58] width 301 height 11
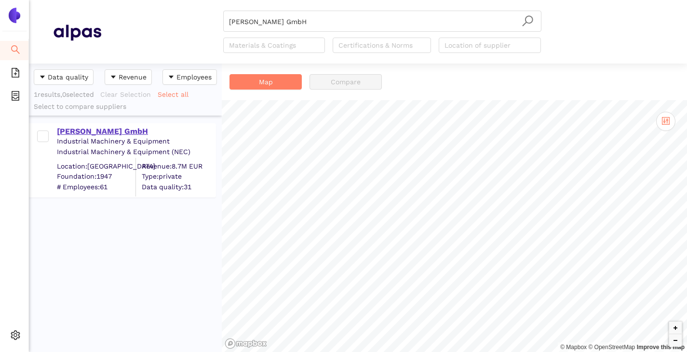
click at [103, 135] on div "Walter Wurster GmbH" at bounding box center [136, 131] width 158 height 11
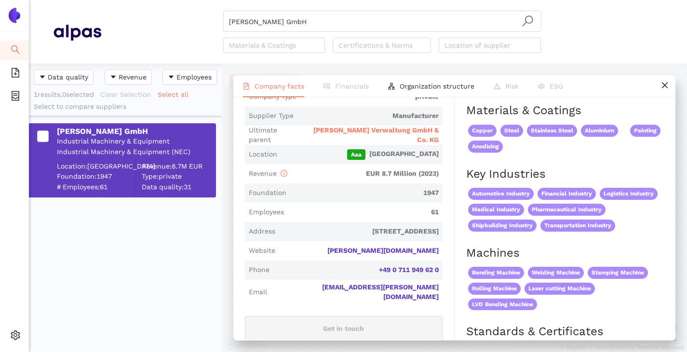
scroll to position [193, 0]
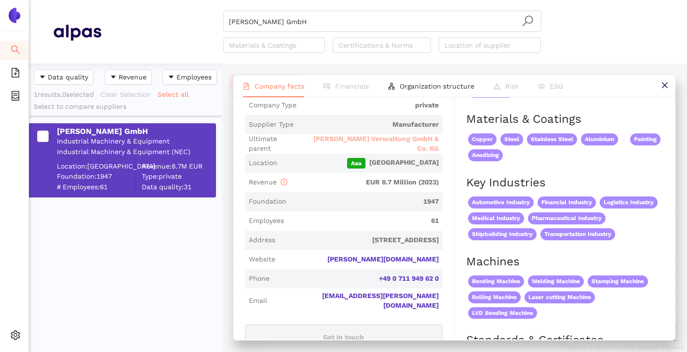
click at [365, 145] on span "Wurster Verwaltung GmbH & Co. KG" at bounding box center [369, 143] width 137 height 19
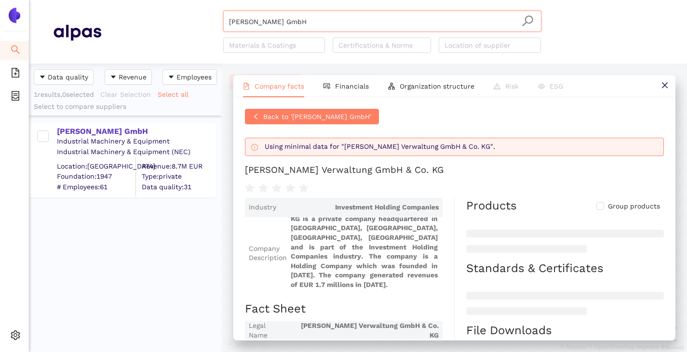
click at [307, 25] on input "Walter Wurster GmbH" at bounding box center [382, 21] width 306 height 21
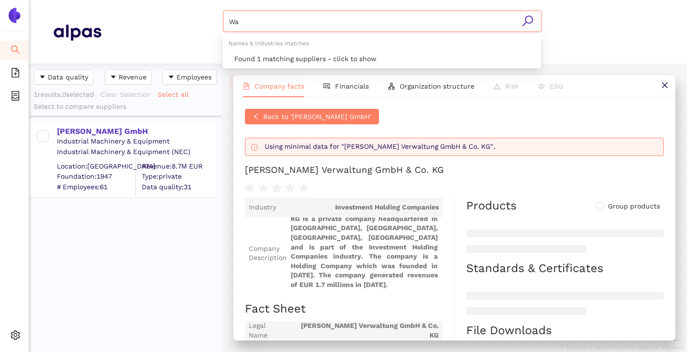
type input "W"
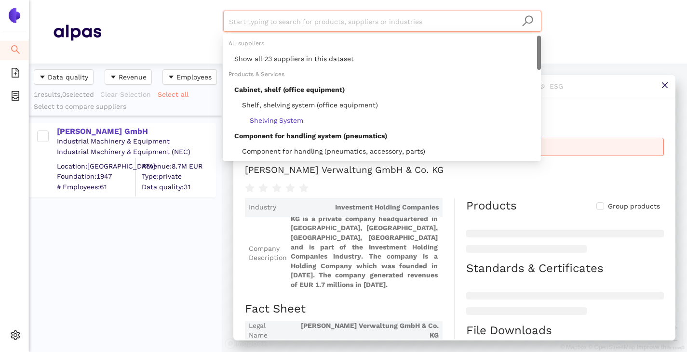
paste input "CST CASH-SECURITY-TEC GmbH"
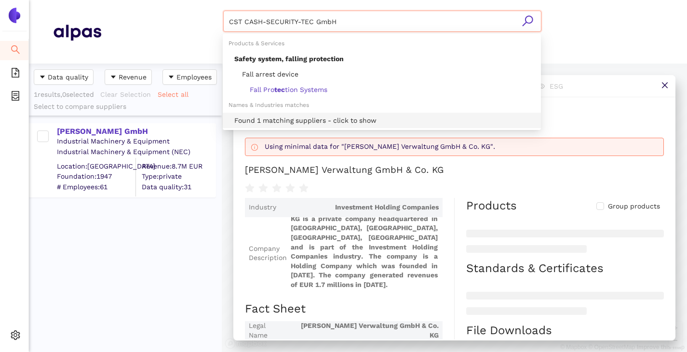
click at [278, 123] on div "Found 1 matching suppliers - click to show" at bounding box center [384, 120] width 301 height 11
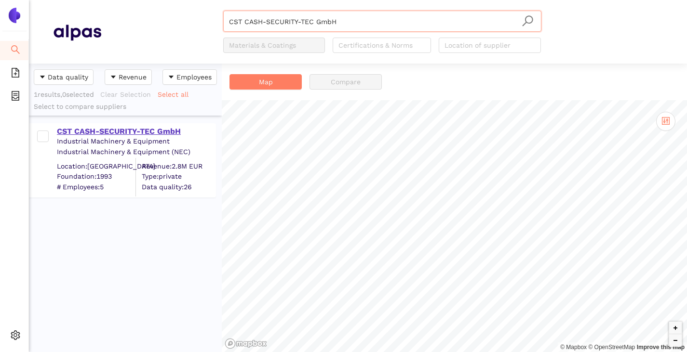
click at [92, 133] on div "CST CASH-SECURITY-TEC GmbH" at bounding box center [136, 131] width 158 height 11
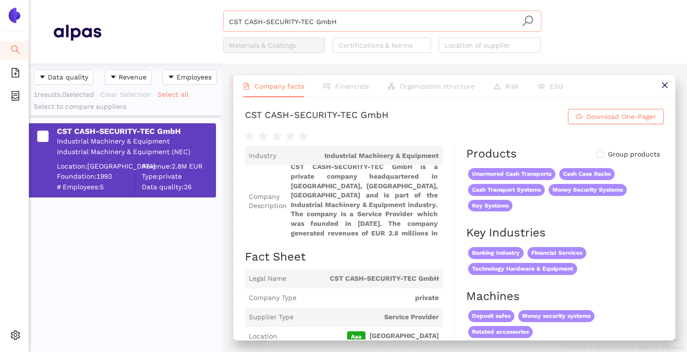
click at [343, 18] on input "CST CASH-SECURITY-TEC GmbH" at bounding box center [382, 21] width 306 height 21
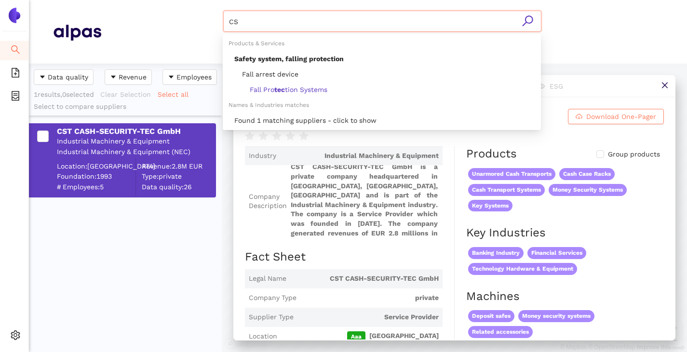
type input "C"
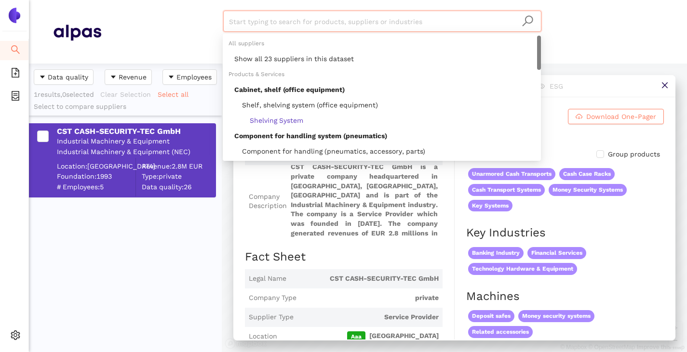
paste input "HOSSBACH Metallbau-Gerätebau GmbH"
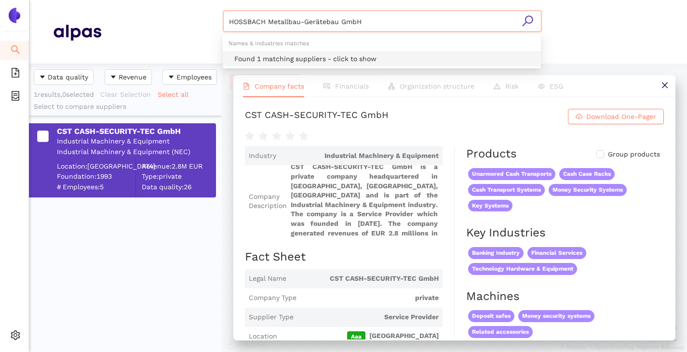
click at [274, 56] on div "Found 1 matching suppliers - click to show" at bounding box center [384, 58] width 301 height 11
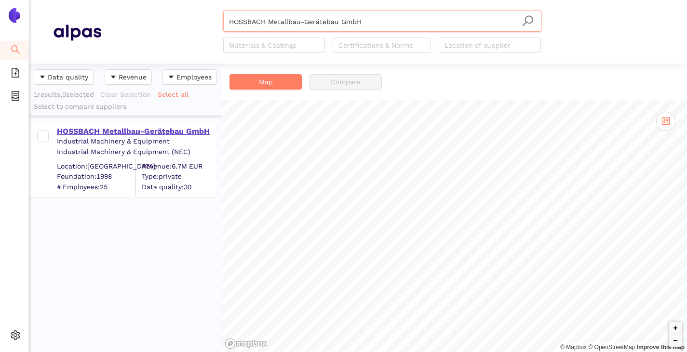
click at [157, 128] on div "HOSSBACH Metallbau-Gerätebau GmbH" at bounding box center [136, 131] width 158 height 11
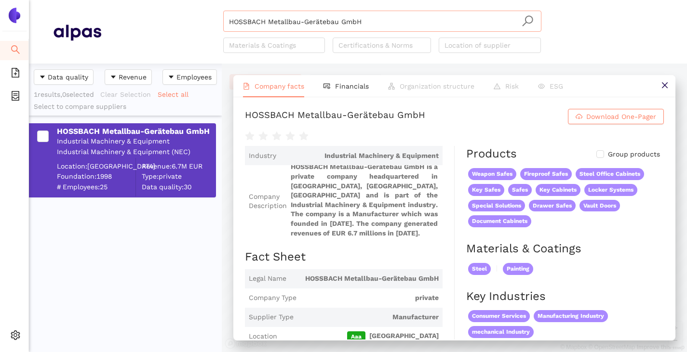
click at [360, 25] on input "HOSSBACH Metallbau-Gerätebau GmbH" at bounding box center [382, 21] width 306 height 21
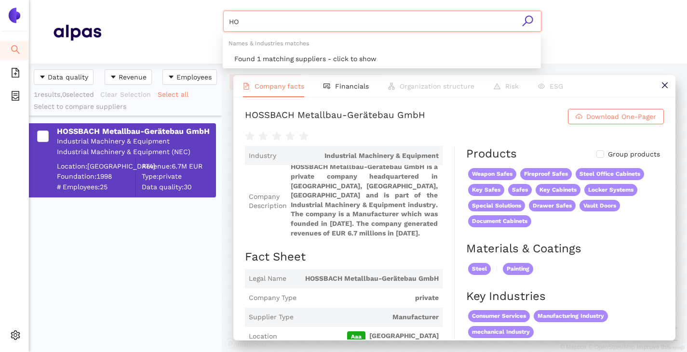
type input "H"
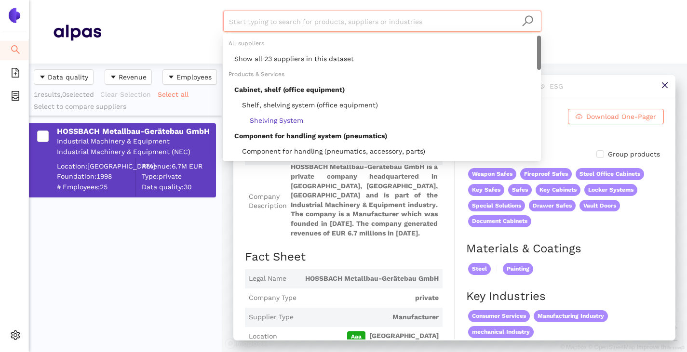
paste input "Sitec Dienstleistungs GmbH"
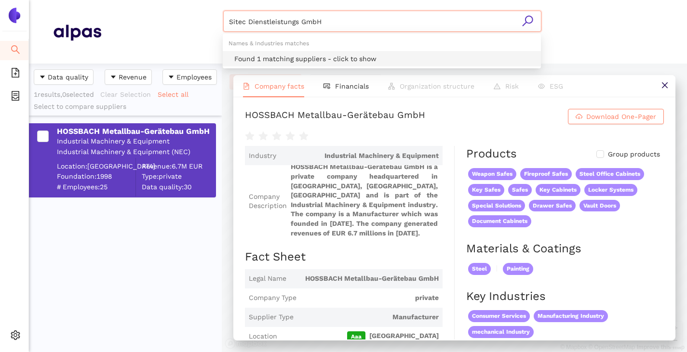
click at [332, 56] on div "Found 1 matching suppliers - click to show" at bounding box center [384, 58] width 301 height 11
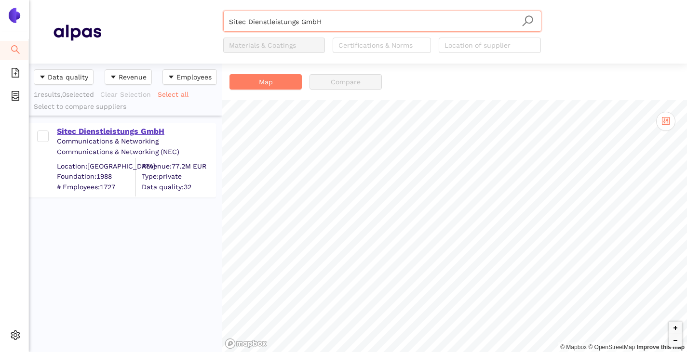
type input "Sitec Dienstleistungs GmbH"
click at [70, 135] on div "Sitec Dienstleistungs GmbH" at bounding box center [136, 131] width 158 height 11
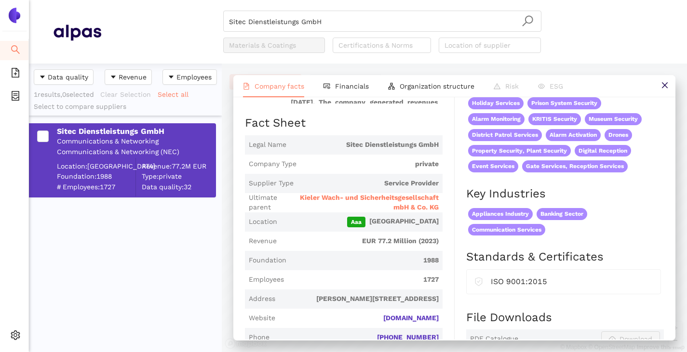
scroll to position [145, 0]
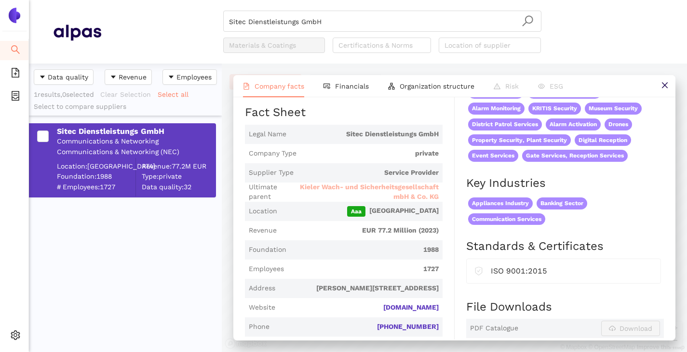
click at [381, 187] on span "Kieler Wach- und Sicherheitsgesellschaft mbH & Co. KG" at bounding box center [365, 192] width 145 height 19
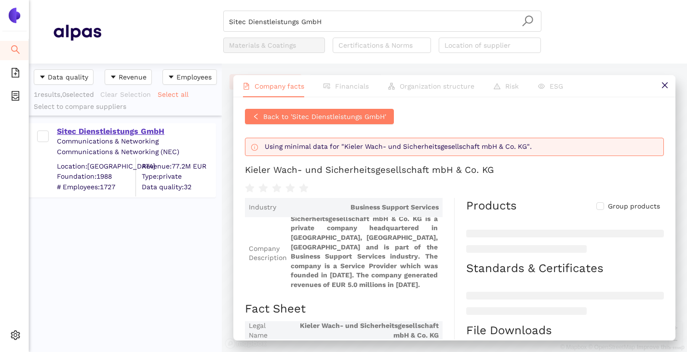
click at [120, 130] on div "Sitec Dienstleistungs GmbH" at bounding box center [136, 131] width 158 height 11
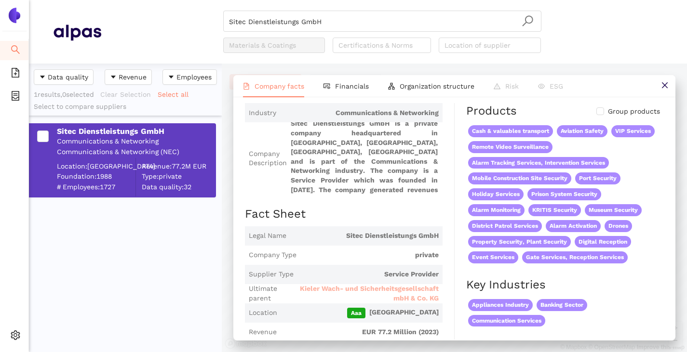
scroll to position [96, 0]
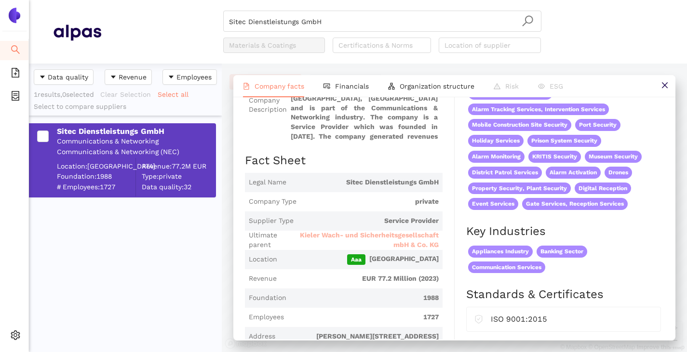
click at [356, 236] on span "Kieler Wach- und Sicherheitsgesellschaft mbH & Co. KG" at bounding box center [365, 240] width 145 height 19
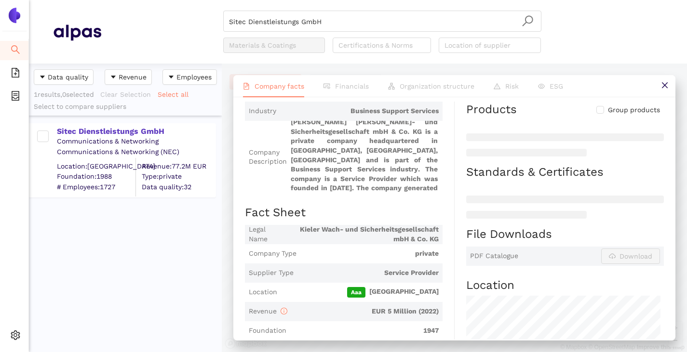
scroll to position [13, 0]
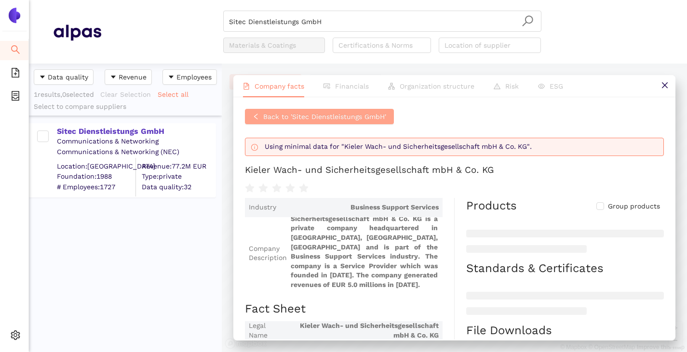
click at [279, 119] on span "Back to 'Sitec Dienstleistungs GmbH'" at bounding box center [324, 116] width 123 height 11
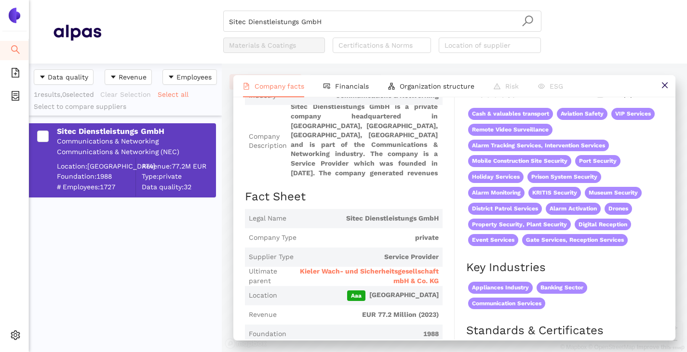
scroll to position [145, 0]
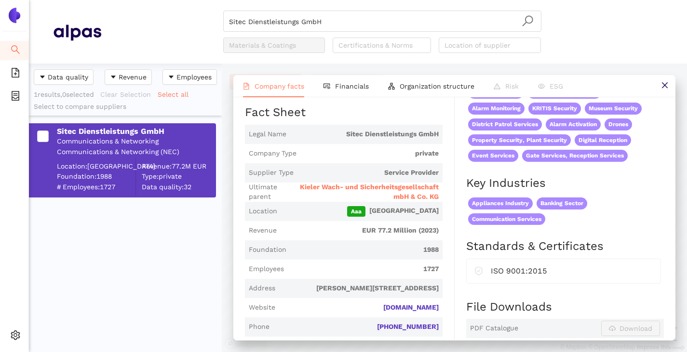
click at [347, 189] on span "Kieler Wach- und Sicherheitsgesellschaft mbH & Co. KG" at bounding box center [365, 192] width 145 height 19
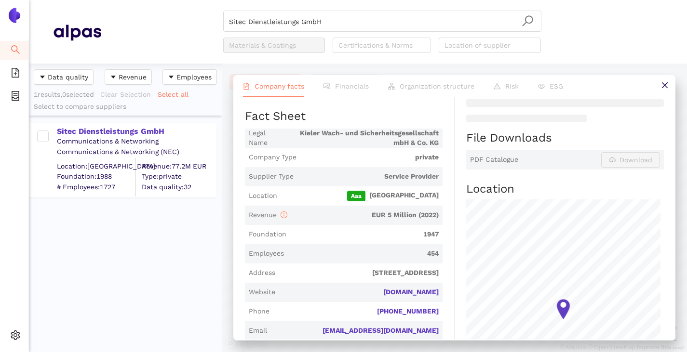
scroll to position [0, 0]
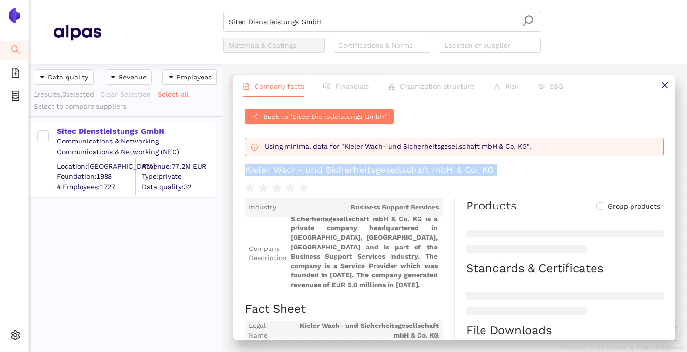
drag, startPoint x: 247, startPoint y: 169, endPoint x: 483, endPoint y: 176, distance: 236.2
click at [483, 176] on div "Back to 'Sitec Dienstleistungs GmbH' Using minimal data for "Kieler Wach- und S…" at bounding box center [454, 151] width 419 height 85
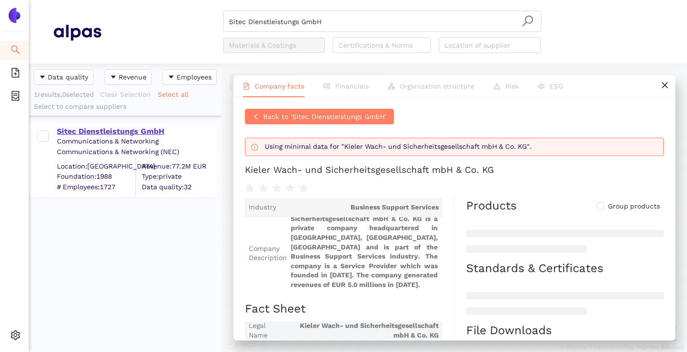
click at [145, 131] on div "Sitec Dienstleistungs GmbH" at bounding box center [136, 131] width 158 height 11
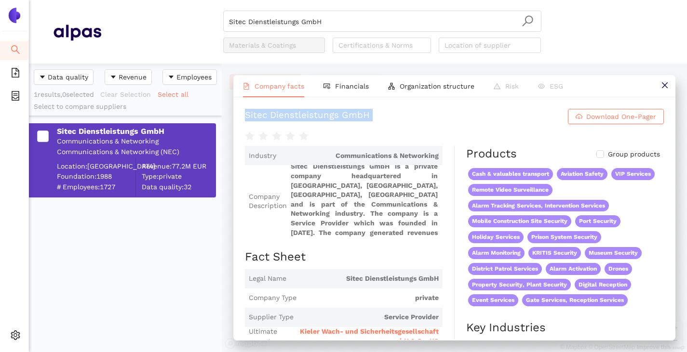
drag, startPoint x: 275, startPoint y: 120, endPoint x: 365, endPoint y: 126, distance: 89.8
click at [365, 126] on div "Sitec Dienstleistungs GmbH Download One-Pager Industry Communications & Network…" at bounding box center [454, 218] width 442 height 242
copy div "Sitec Dienstleistungs GmbH Download One-Pager"
click at [659, 83] on button at bounding box center [664, 86] width 22 height 22
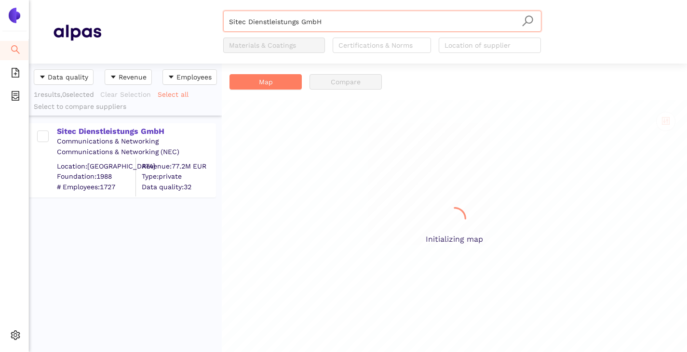
scroll to position [281, 186]
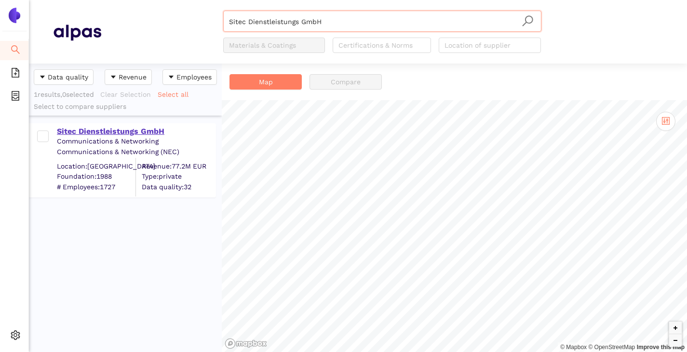
click at [109, 131] on div "Sitec Dienstleistungs GmbH" at bounding box center [136, 131] width 158 height 11
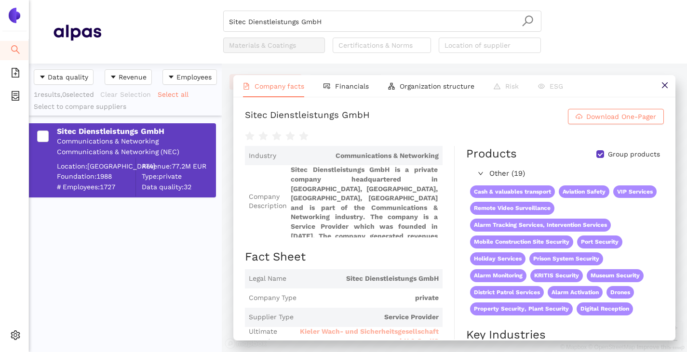
scroll to position [96, 0]
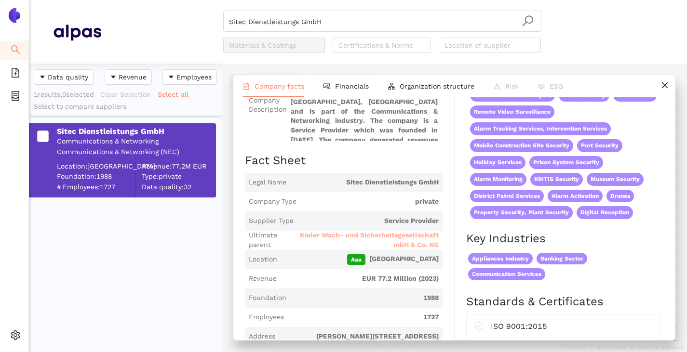
click at [350, 239] on span "Kieler Wach- und Sicherheitsgesellschaft mbH & Co. KG" at bounding box center [365, 240] width 145 height 19
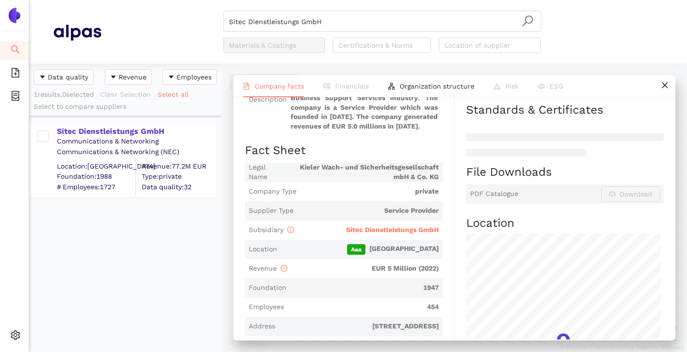
scroll to position [193, 0]
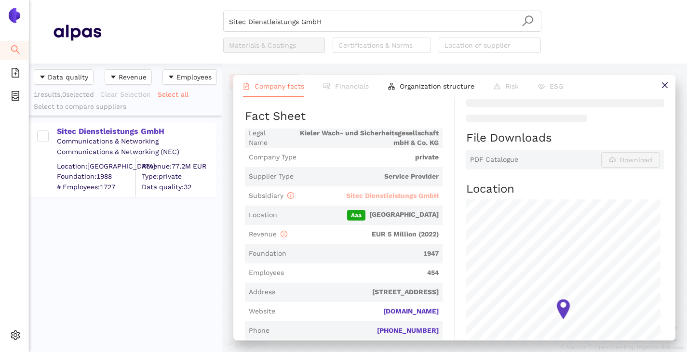
click at [369, 197] on span "Sitec Dienstleistungs GmbH" at bounding box center [392, 196] width 93 height 8
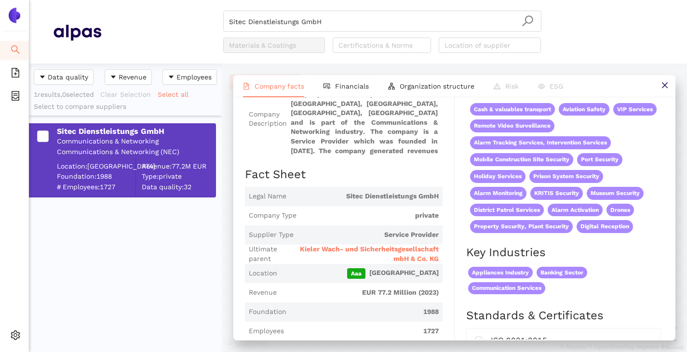
scroll to position [145, 0]
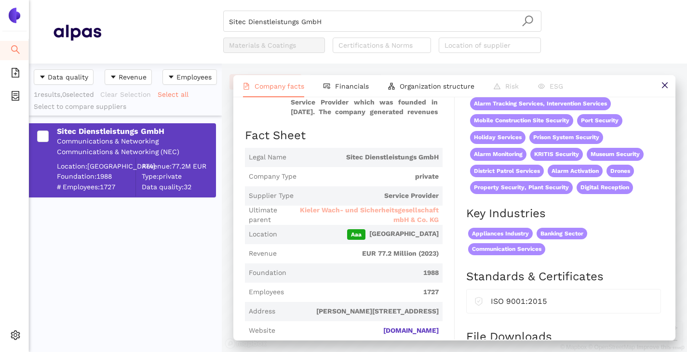
click at [355, 211] on span "Kieler Wach- und Sicherheitsgesellschaft mbH & Co. KG" at bounding box center [365, 215] width 145 height 19
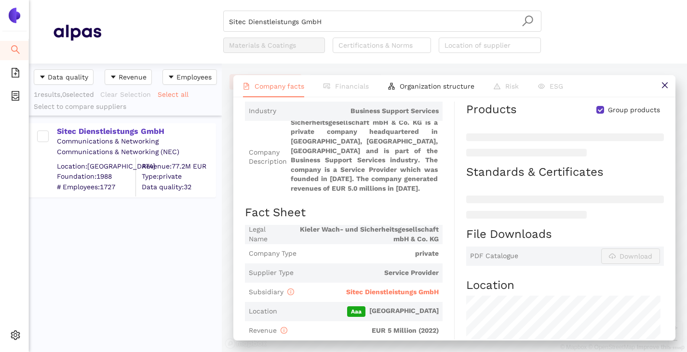
scroll to position [0, 0]
